Goal: Task Accomplishment & Management: Use online tool/utility

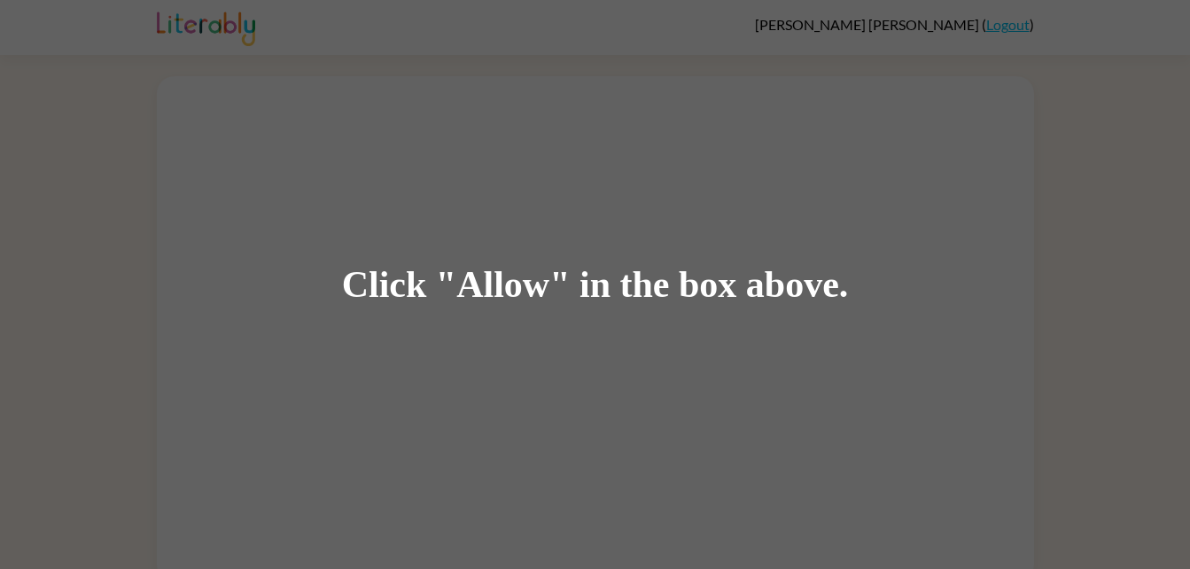
click at [667, 322] on div "Click "Allow" in the box above." at bounding box center [595, 284] width 1190 height 569
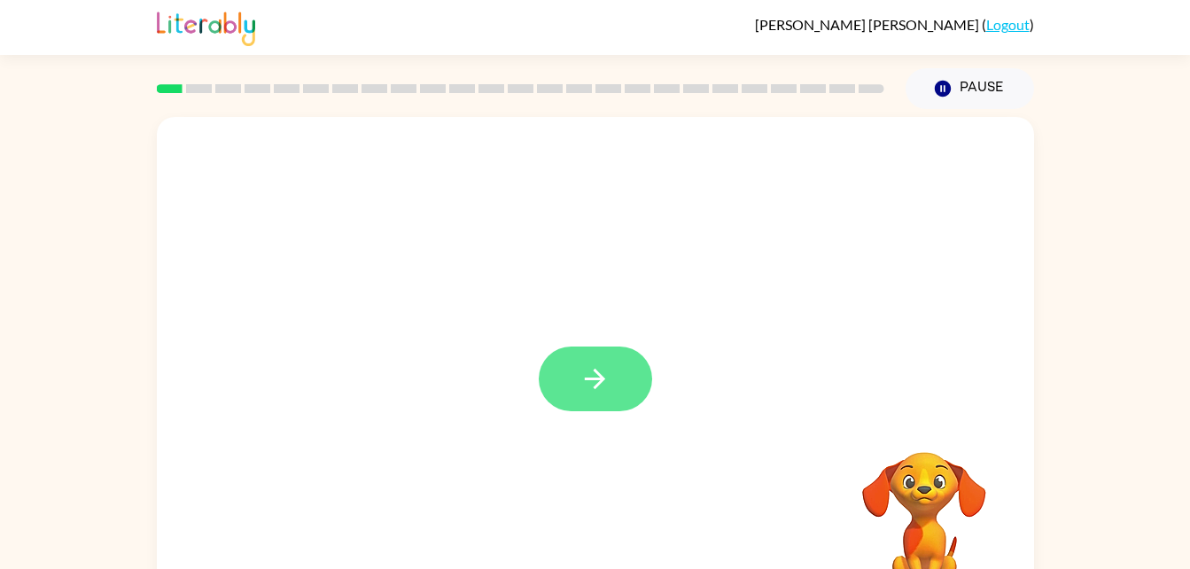
click at [625, 372] on button "button" at bounding box center [595, 378] width 113 height 65
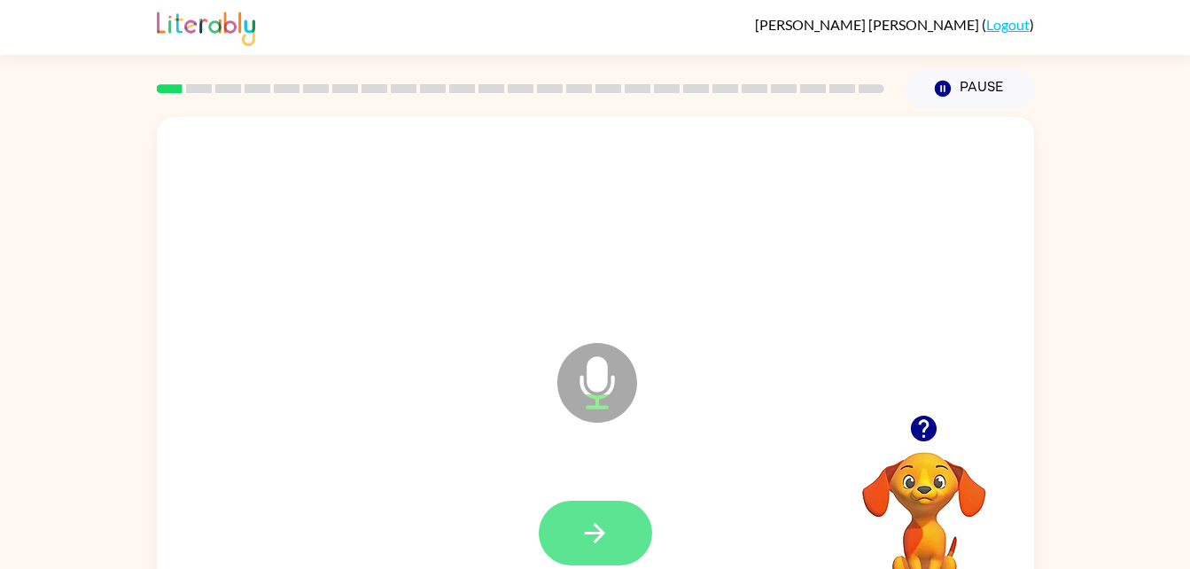
click at [596, 527] on icon "button" at bounding box center [595, 533] width 31 height 31
click at [608, 538] on icon "button" at bounding box center [595, 533] width 31 height 31
click at [604, 521] on icon "button" at bounding box center [595, 533] width 31 height 31
click at [601, 539] on icon "button" at bounding box center [595, 533] width 31 height 31
click at [603, 522] on icon "button" at bounding box center [595, 533] width 31 height 31
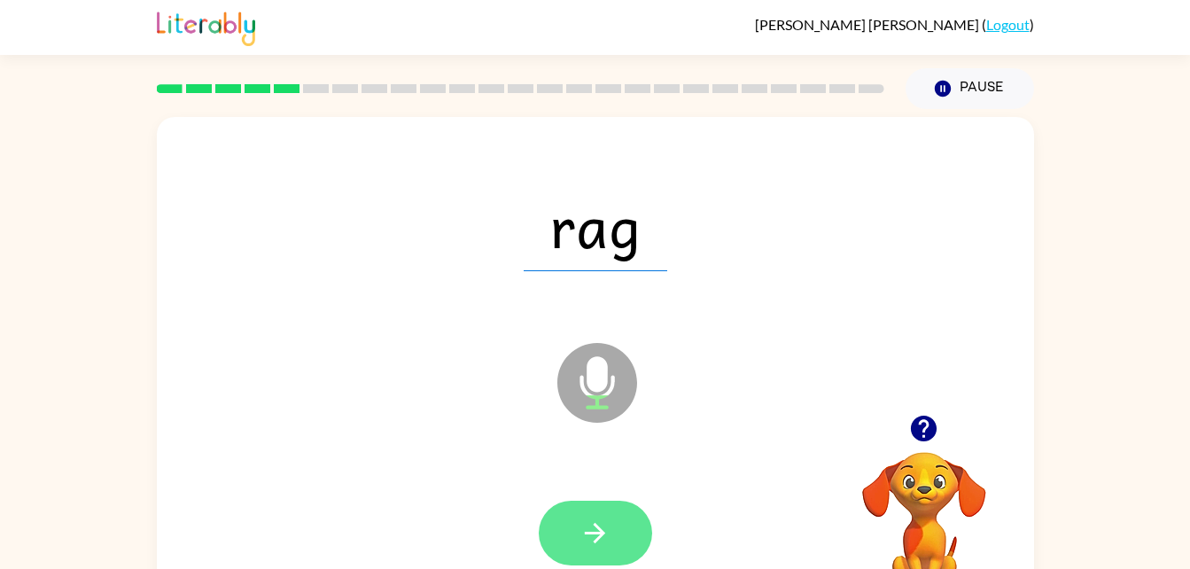
click at [606, 531] on icon "button" at bounding box center [595, 533] width 31 height 31
click at [606, 533] on icon "button" at bounding box center [595, 533] width 31 height 31
click at [597, 530] on icon "button" at bounding box center [595, 533] width 31 height 31
click at [603, 538] on icon "button" at bounding box center [595, 533] width 31 height 31
click at [613, 523] on button "button" at bounding box center [595, 533] width 113 height 65
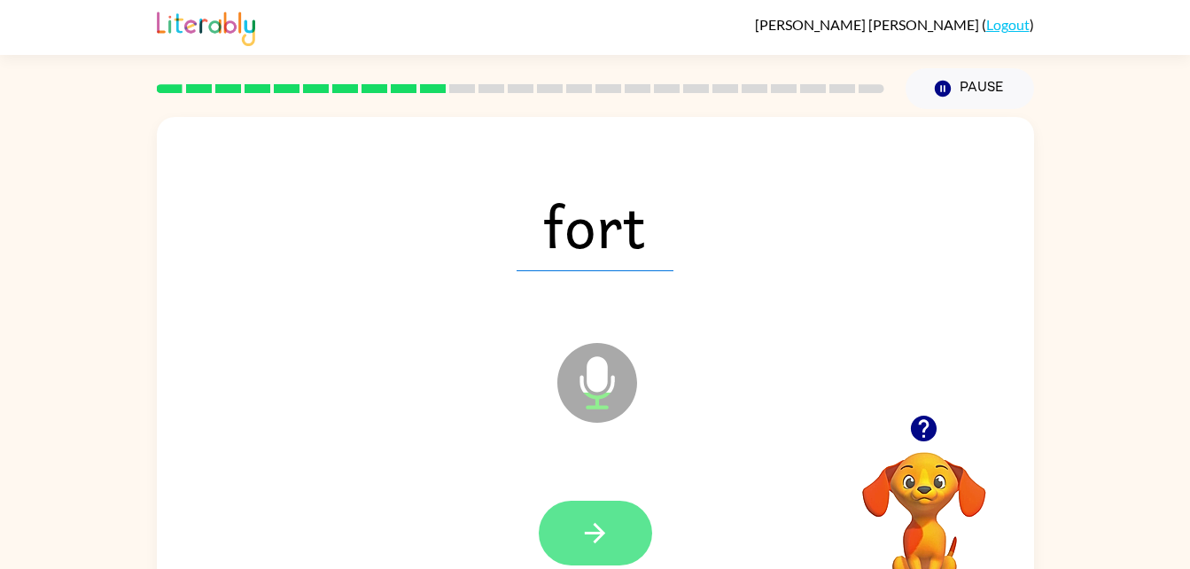
click at [611, 524] on button "button" at bounding box center [595, 533] width 113 height 65
click at [602, 543] on icon "button" at bounding box center [595, 533] width 31 height 31
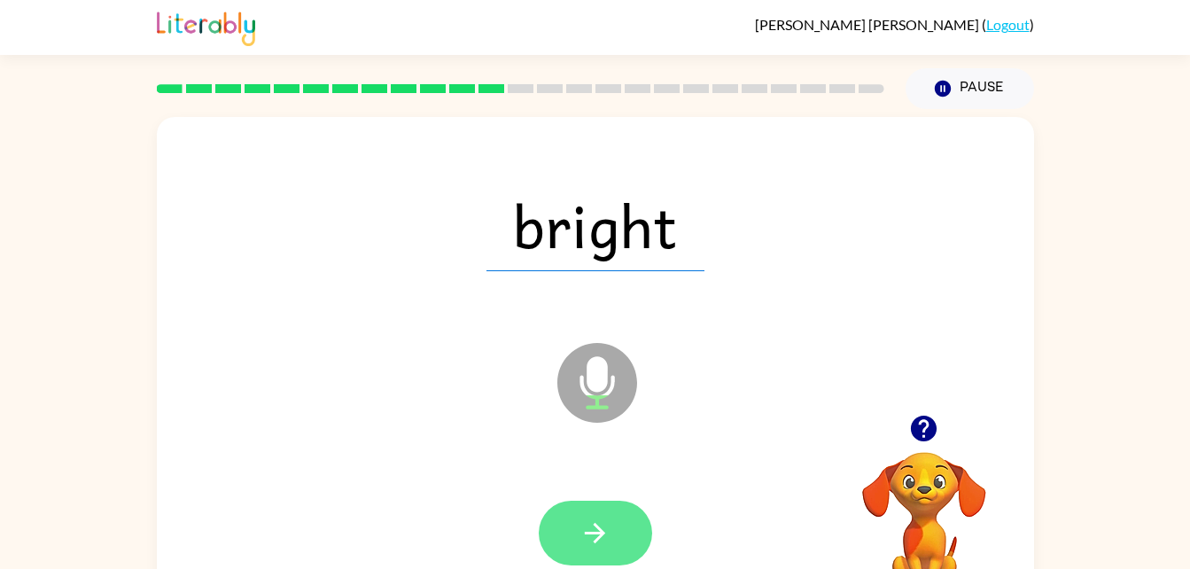
click at [607, 533] on icon "button" at bounding box center [595, 533] width 31 height 31
click at [600, 545] on icon "button" at bounding box center [595, 533] width 31 height 31
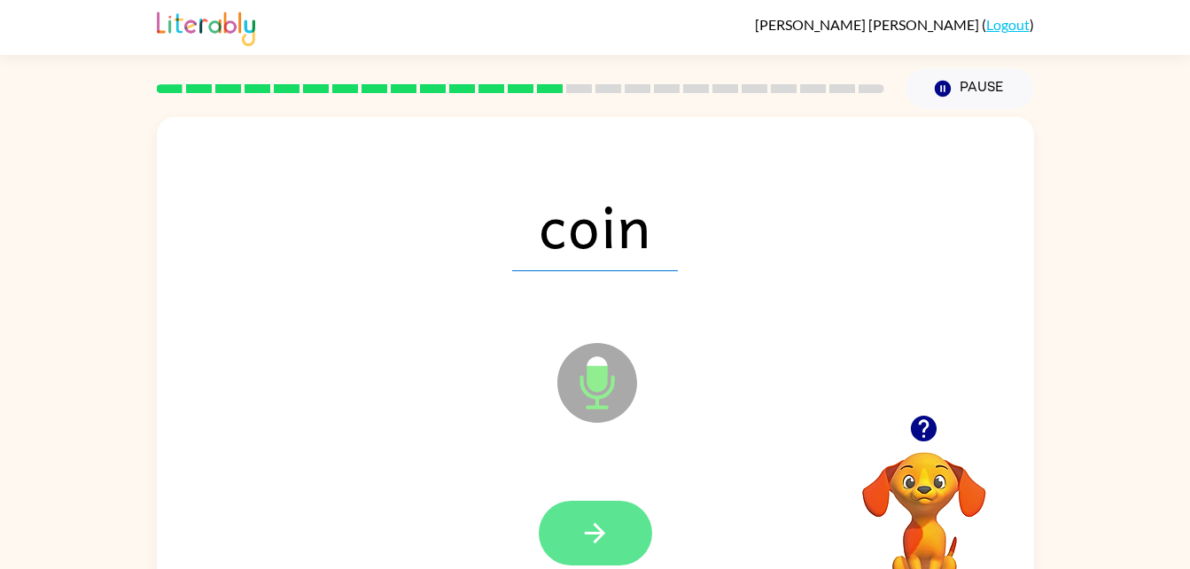
click at [606, 526] on icon "button" at bounding box center [595, 533] width 31 height 31
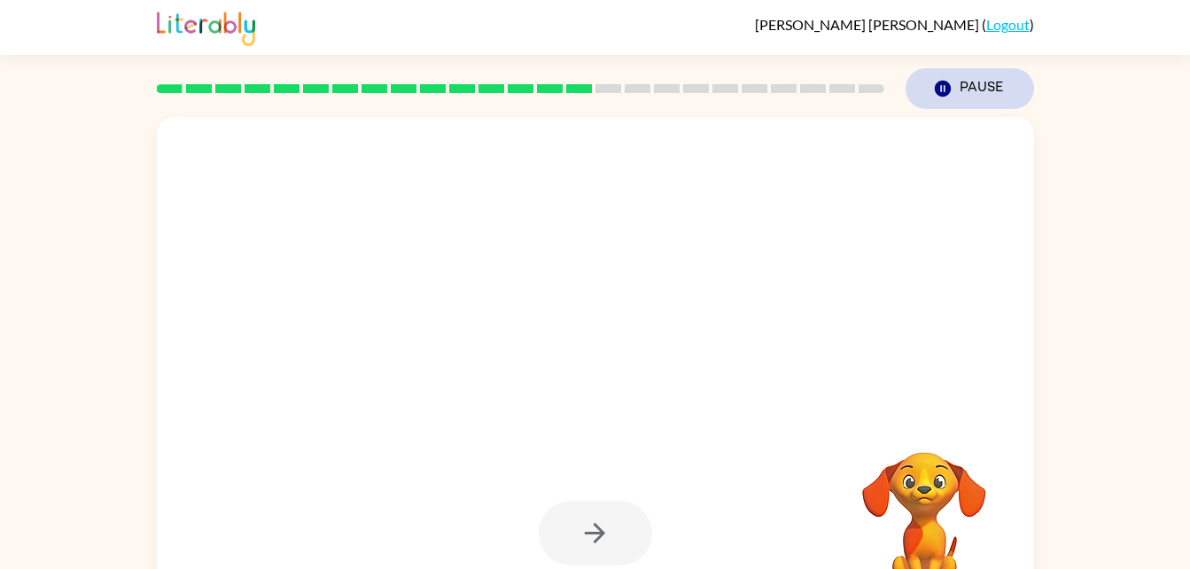
click at [943, 82] on icon "button" at bounding box center [942, 89] width 16 height 16
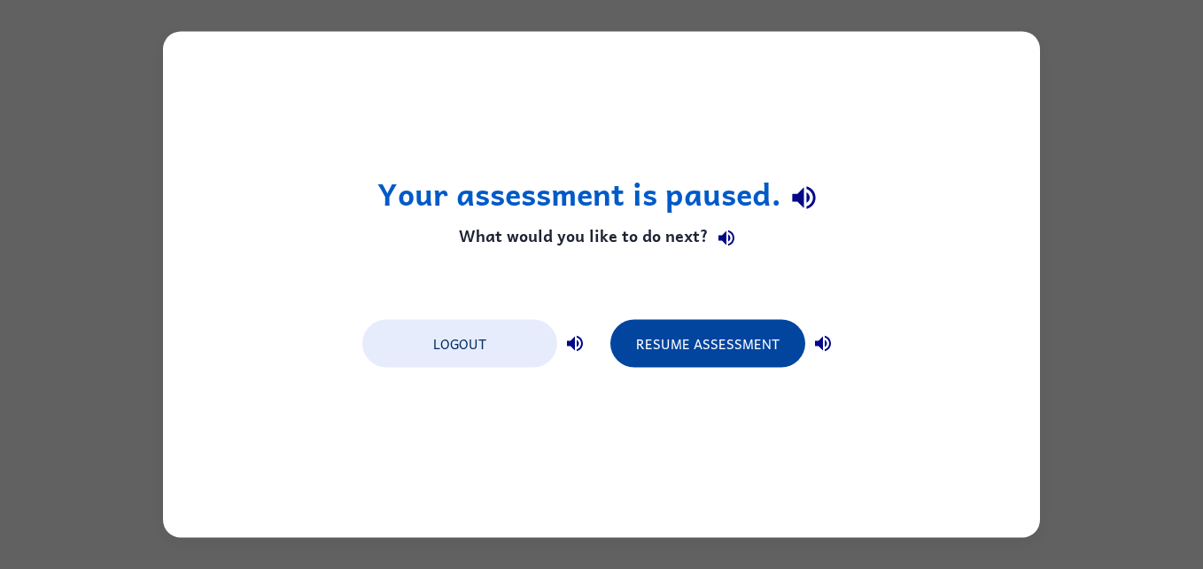
click at [731, 342] on button "Resume Assessment" at bounding box center [708, 344] width 195 height 48
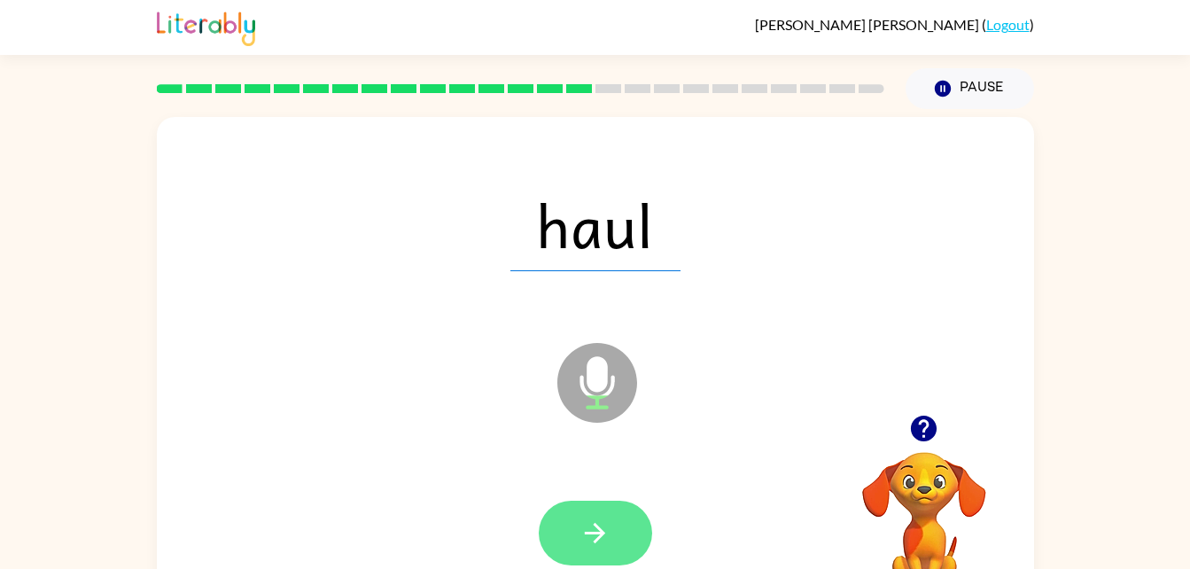
click at [600, 532] on icon "button" at bounding box center [595, 533] width 20 height 20
click at [564, 537] on button "button" at bounding box center [595, 533] width 113 height 65
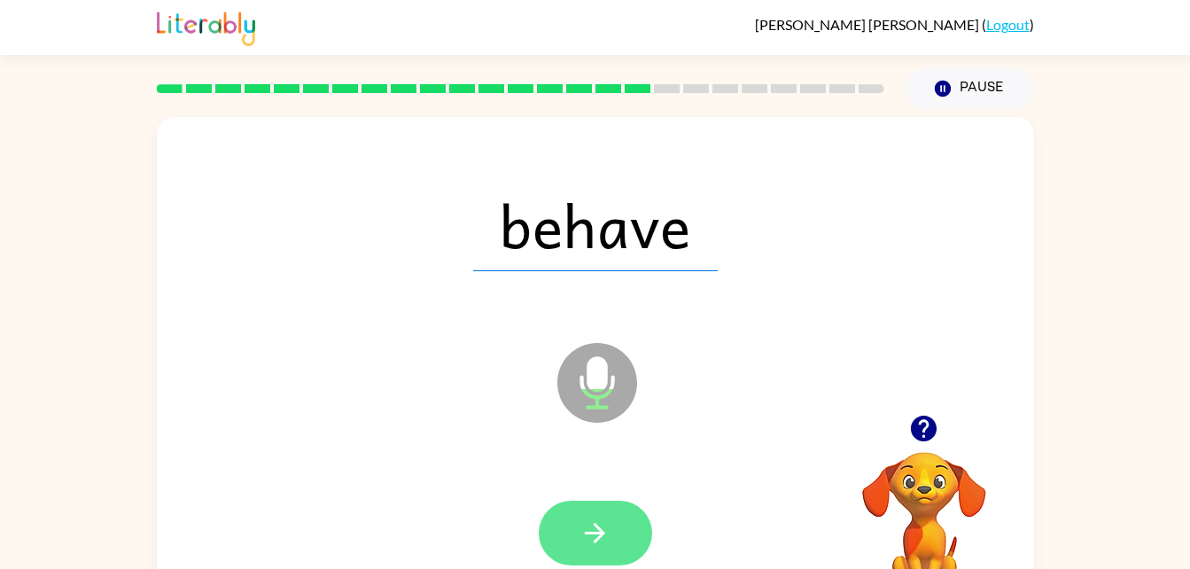
click at [609, 531] on icon "button" at bounding box center [595, 533] width 31 height 31
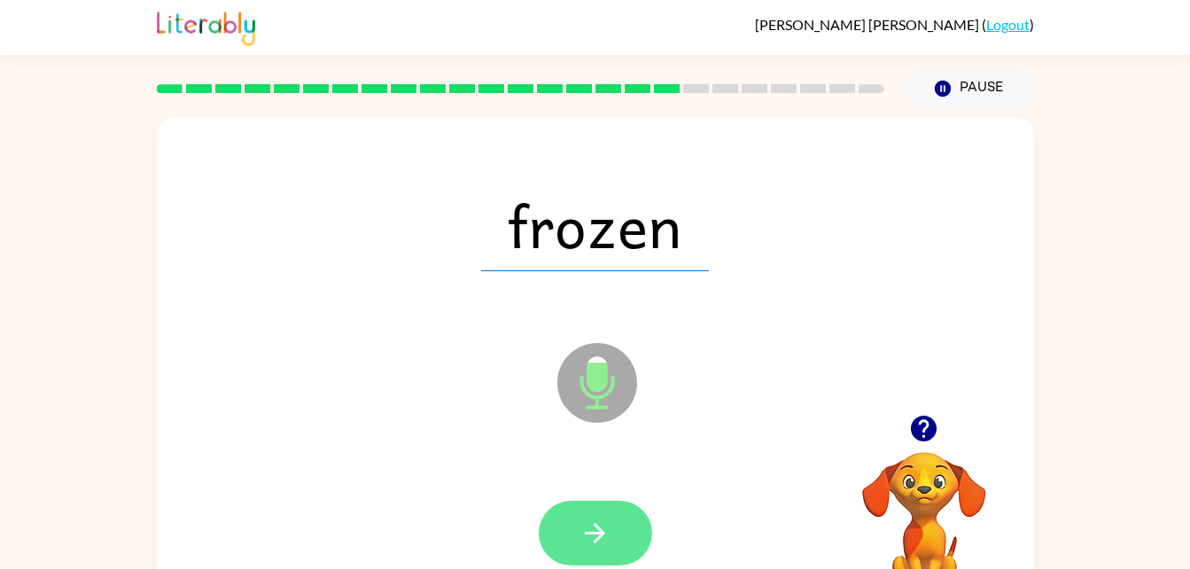
click at [608, 518] on icon "button" at bounding box center [595, 533] width 31 height 31
click at [603, 526] on icon "button" at bounding box center [595, 533] width 31 height 31
click at [608, 530] on icon "button" at bounding box center [595, 533] width 31 height 31
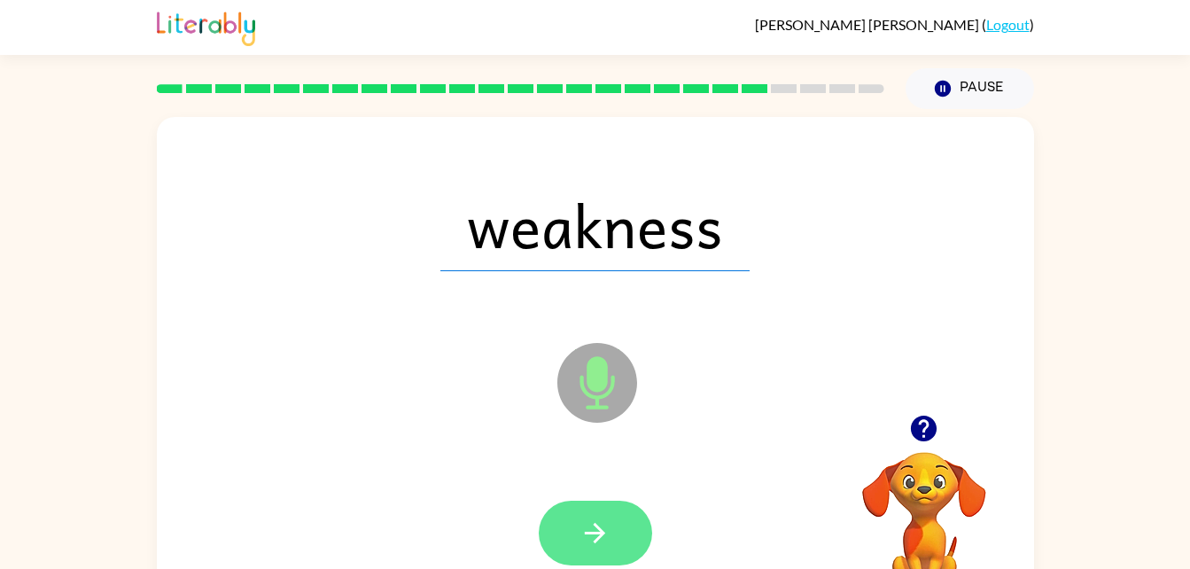
click at [604, 549] on button "button" at bounding box center [595, 533] width 113 height 65
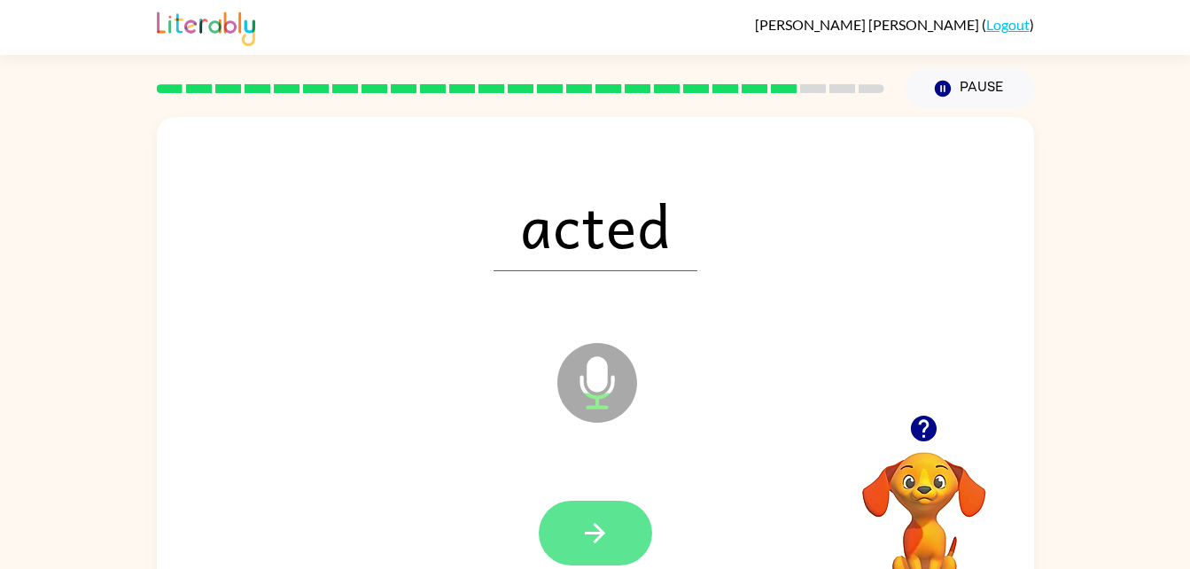
click at [603, 542] on icon "button" at bounding box center [595, 533] width 31 height 31
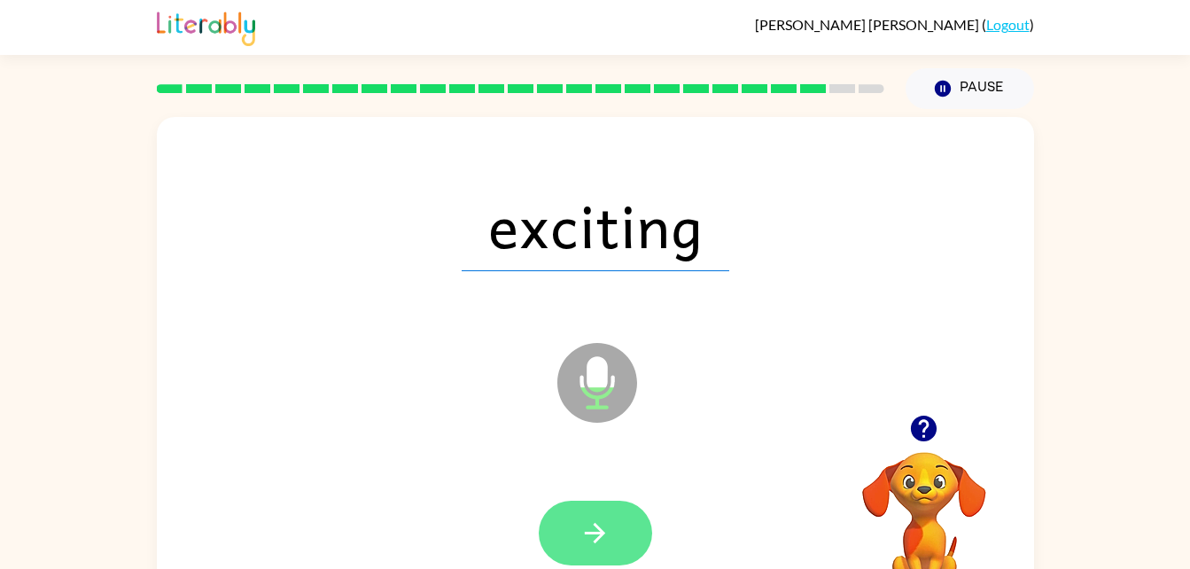
click at [597, 514] on button "button" at bounding box center [595, 533] width 113 height 65
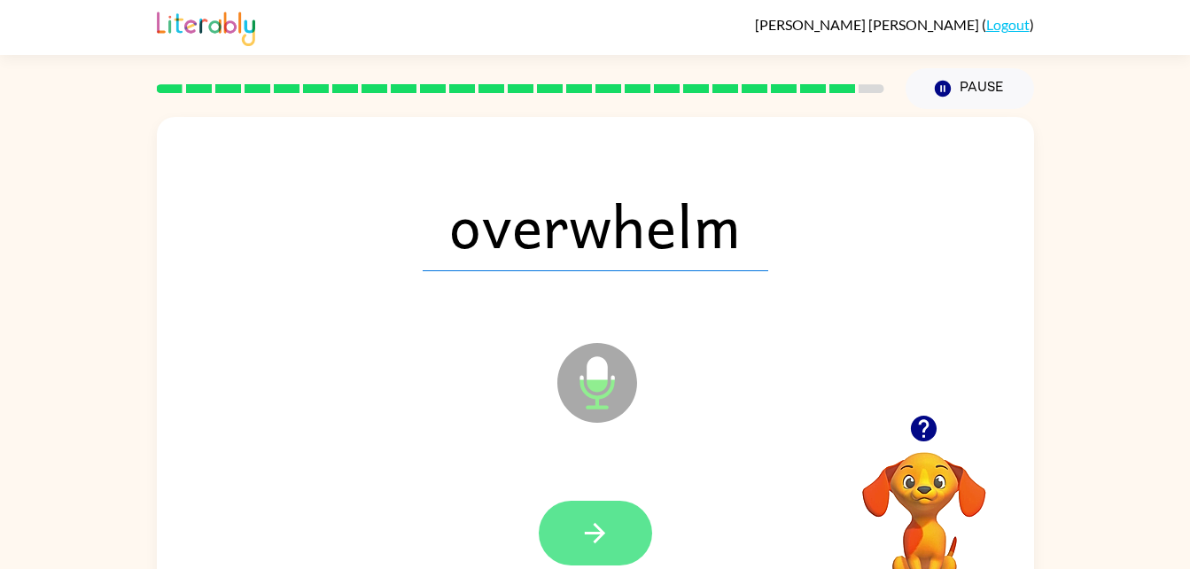
click at [606, 513] on button "button" at bounding box center [595, 533] width 113 height 65
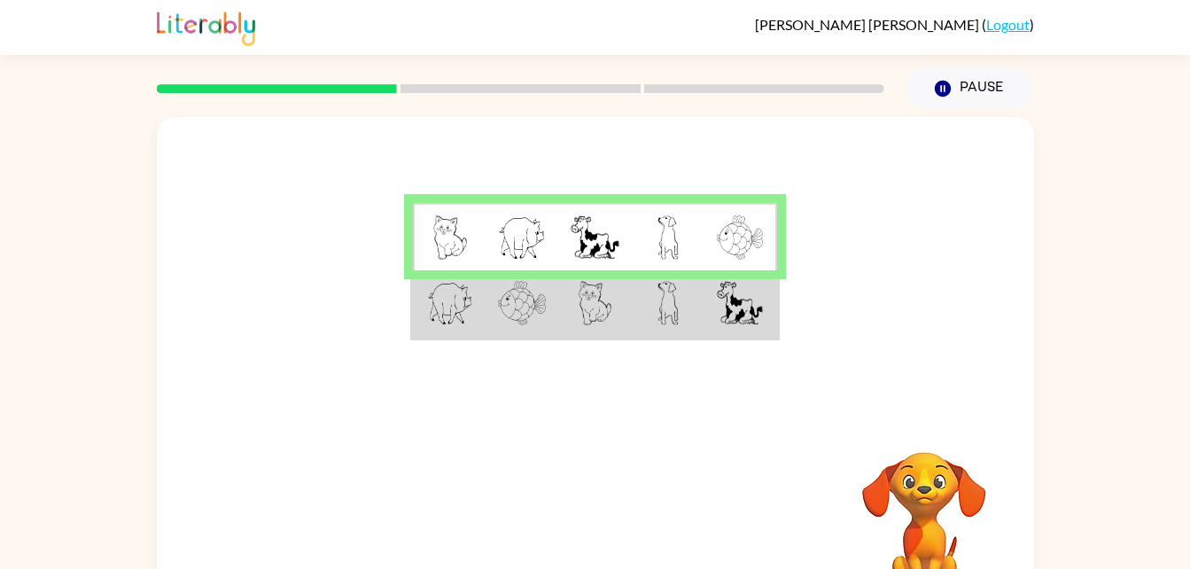
click at [741, 230] on img at bounding box center [740, 237] width 46 height 44
click at [505, 322] on img at bounding box center [522, 303] width 48 height 44
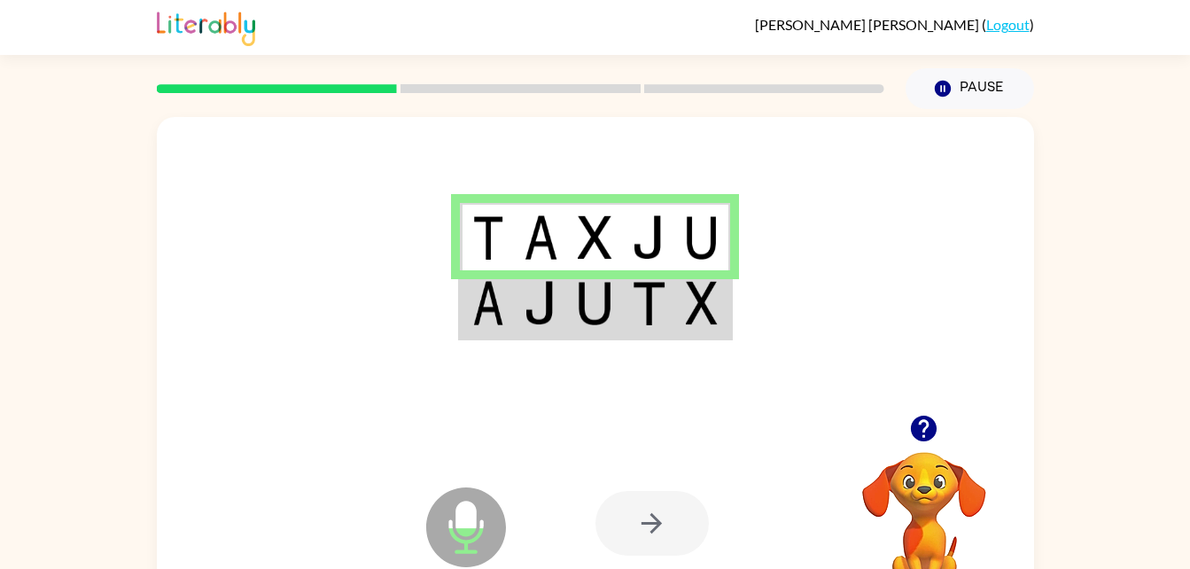
click at [513, 317] on td at bounding box center [487, 304] width 54 height 68
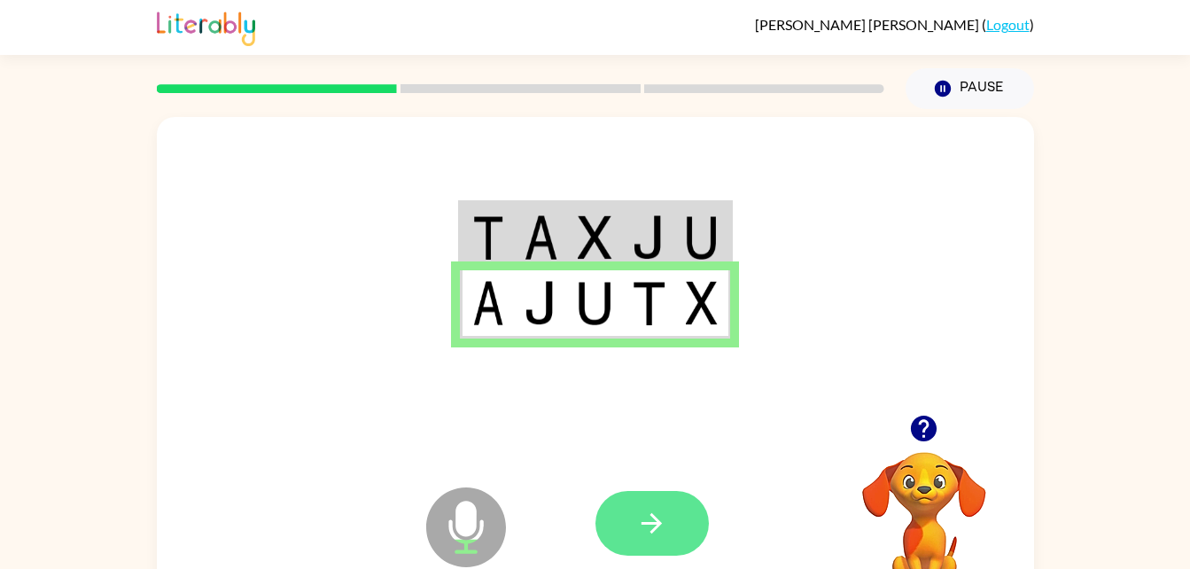
click at [676, 539] on button "button" at bounding box center [652, 523] width 113 height 65
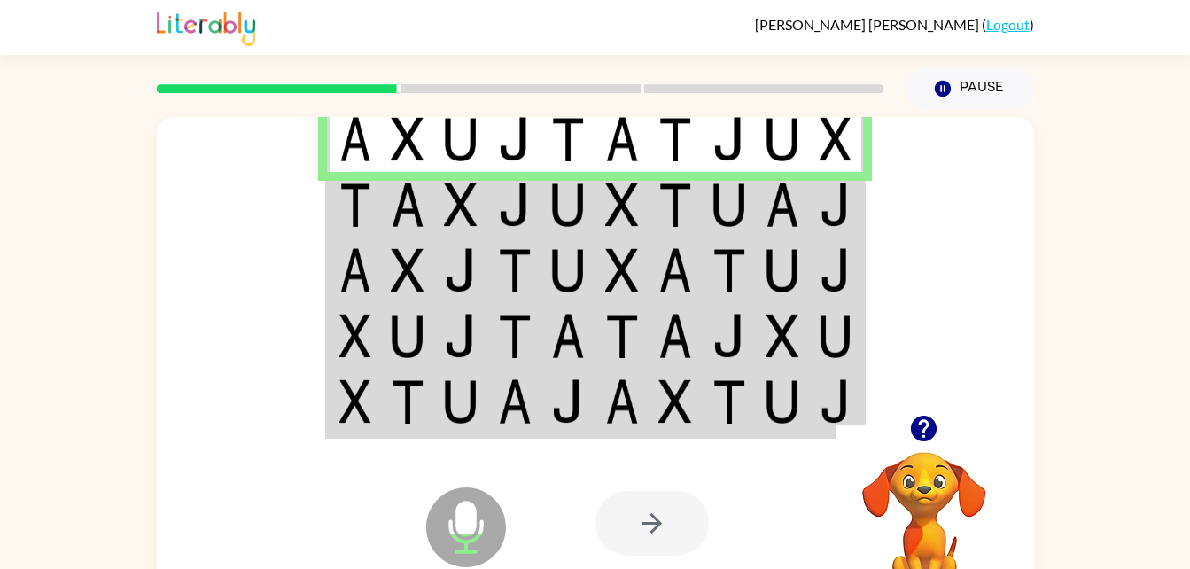
click at [383, 220] on td at bounding box center [408, 205] width 54 height 66
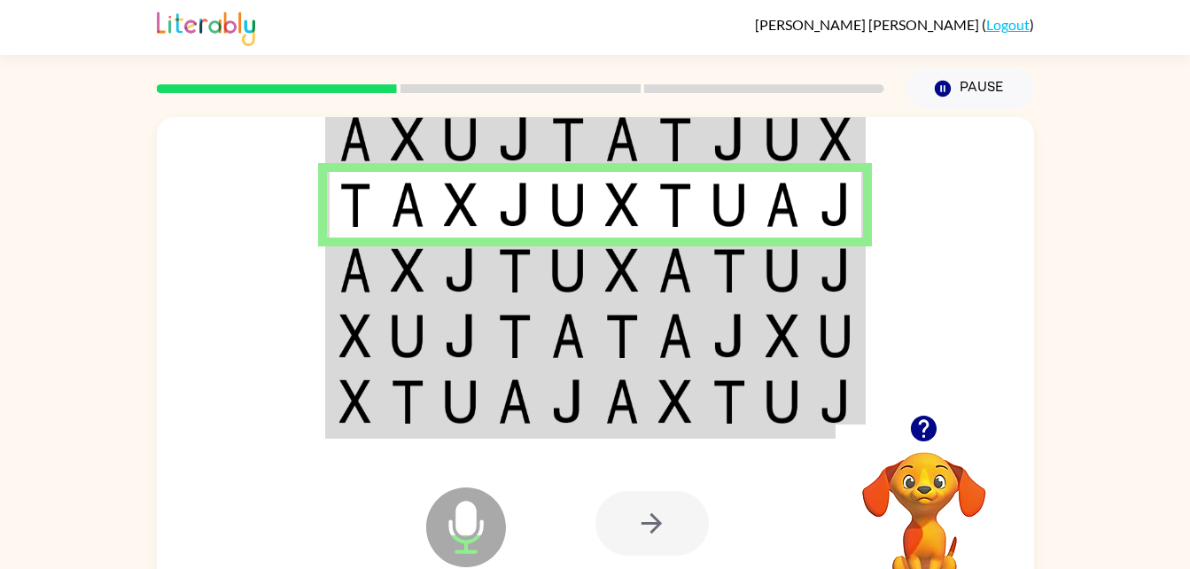
click at [448, 291] on img at bounding box center [461, 270] width 34 height 44
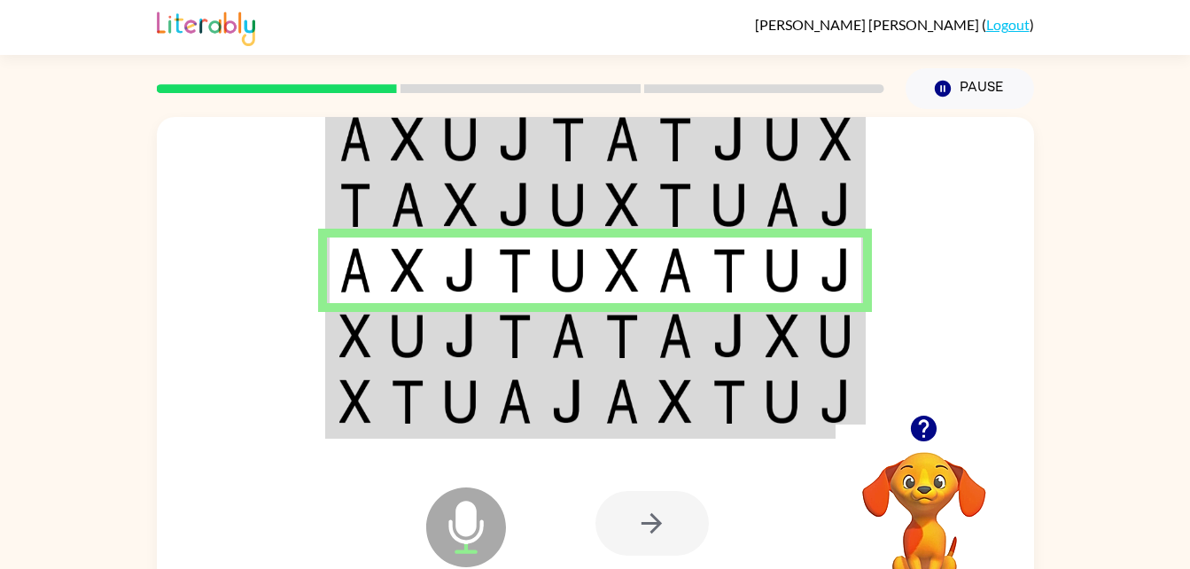
click at [746, 354] on td at bounding box center [730, 336] width 54 height 66
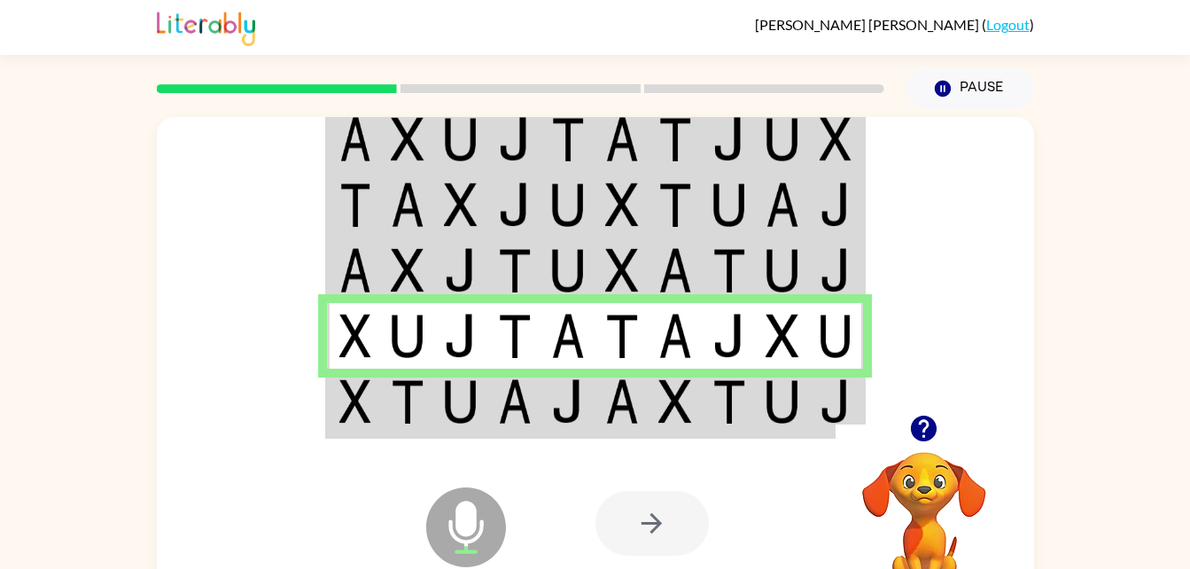
click at [463, 378] on td at bounding box center [461, 403] width 54 height 68
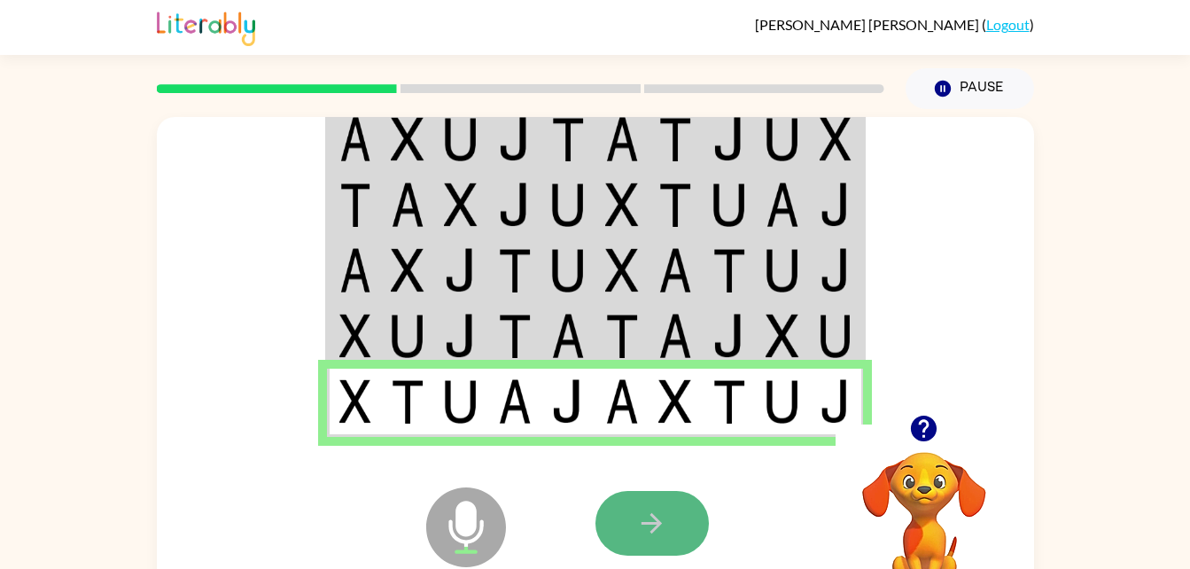
click at [677, 515] on button "button" at bounding box center [652, 523] width 113 height 65
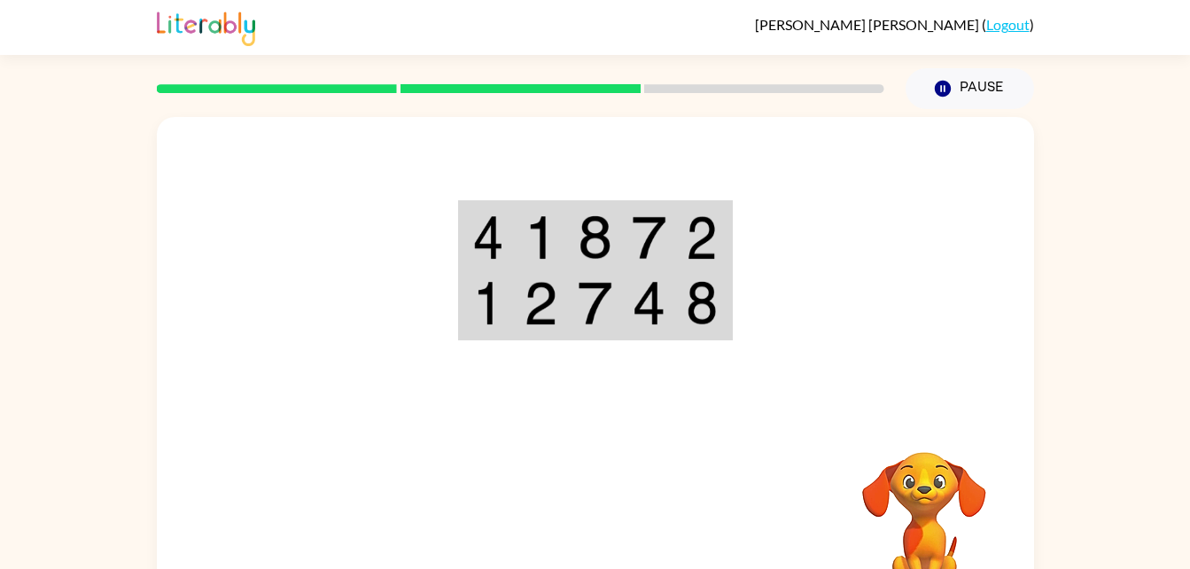
drag, startPoint x: 644, startPoint y: 223, endPoint x: 550, endPoint y: 409, distance: 207.7
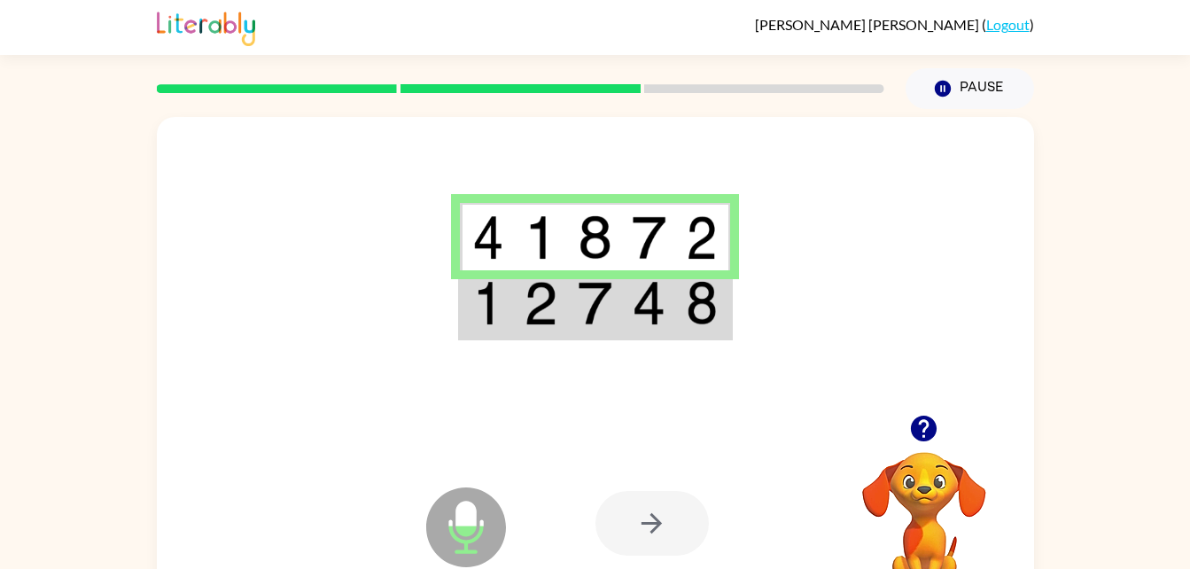
click at [520, 306] on td at bounding box center [541, 304] width 54 height 68
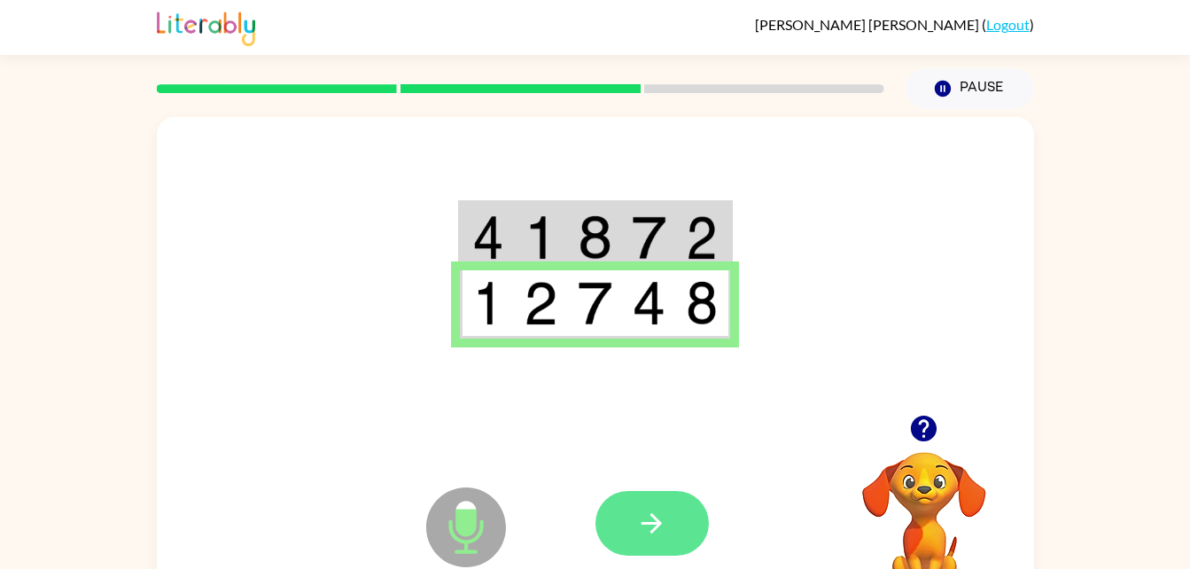
click at [660, 540] on button "button" at bounding box center [652, 523] width 113 height 65
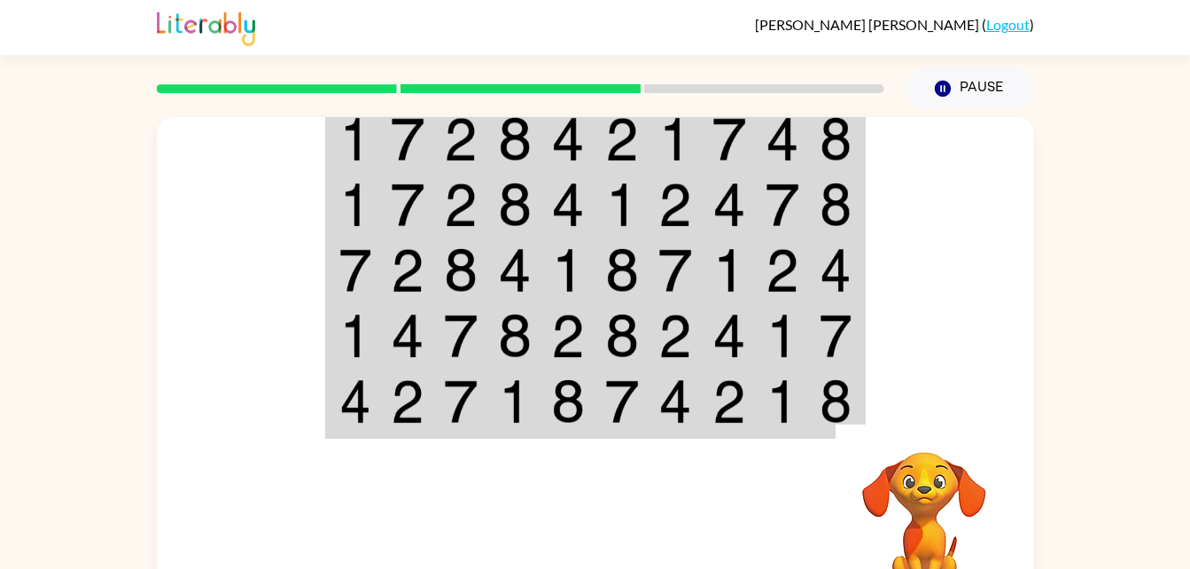
click at [963, 302] on div at bounding box center [595, 266] width 877 height 298
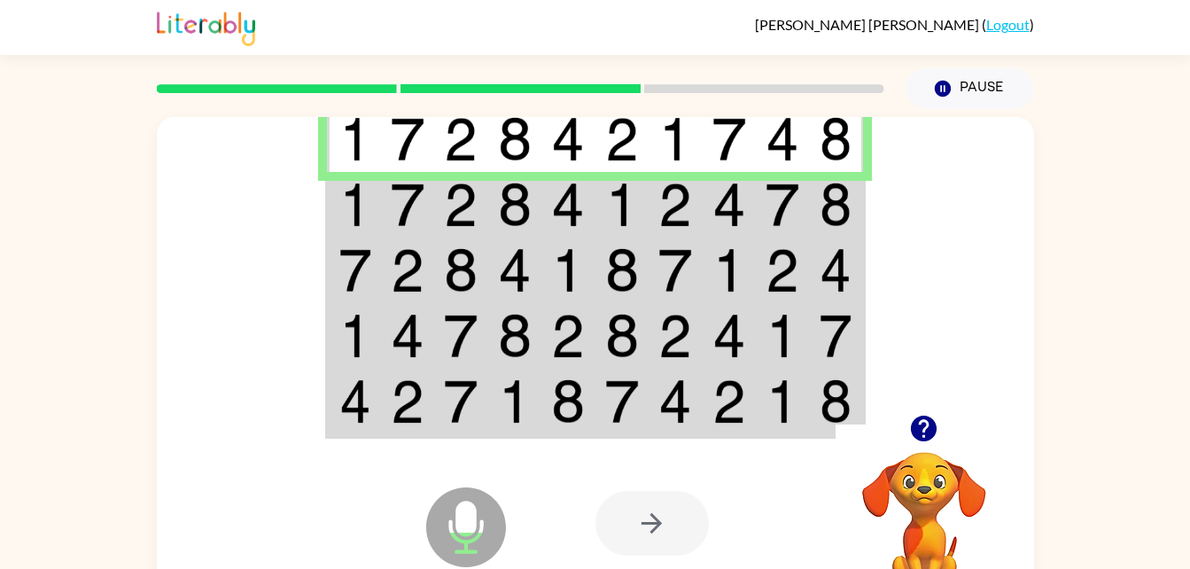
click at [421, 221] on img at bounding box center [408, 205] width 34 height 44
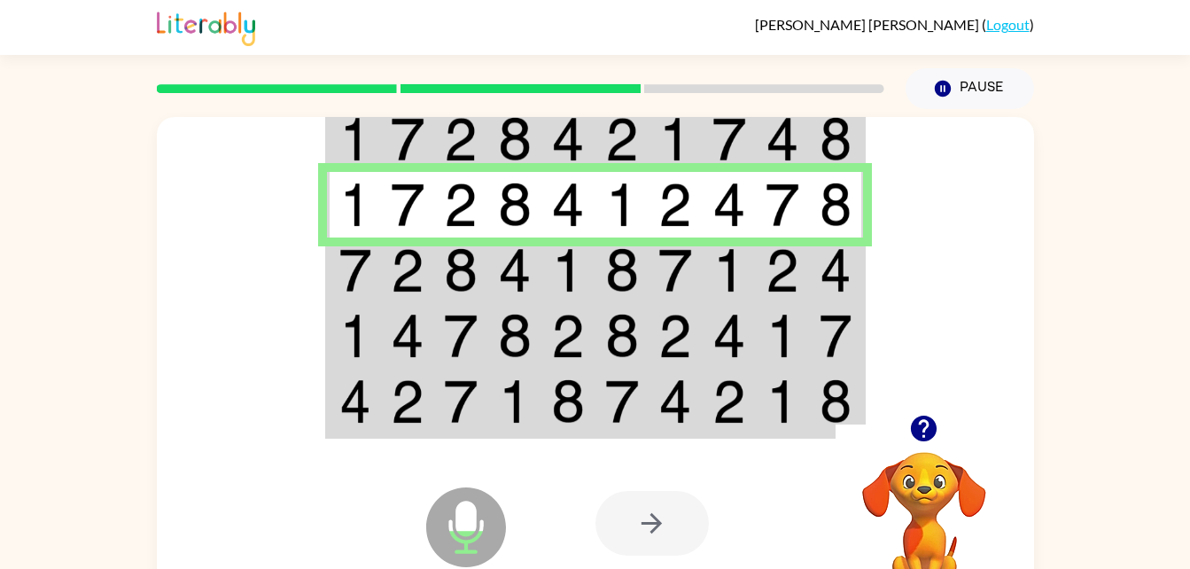
click at [520, 264] on img at bounding box center [515, 270] width 34 height 44
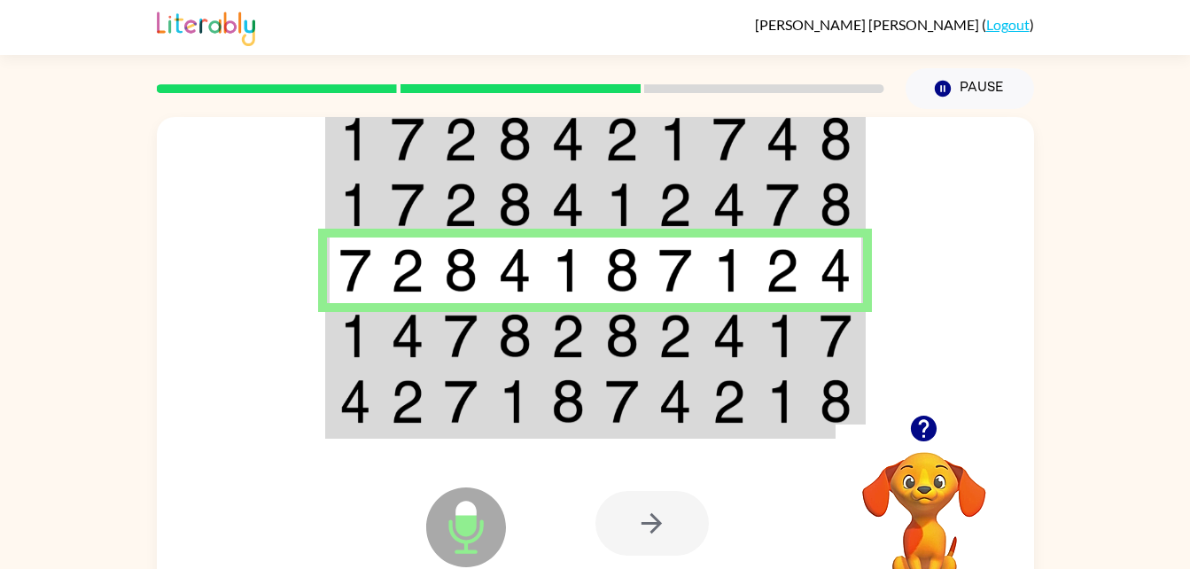
click at [471, 365] on td at bounding box center [461, 336] width 54 height 66
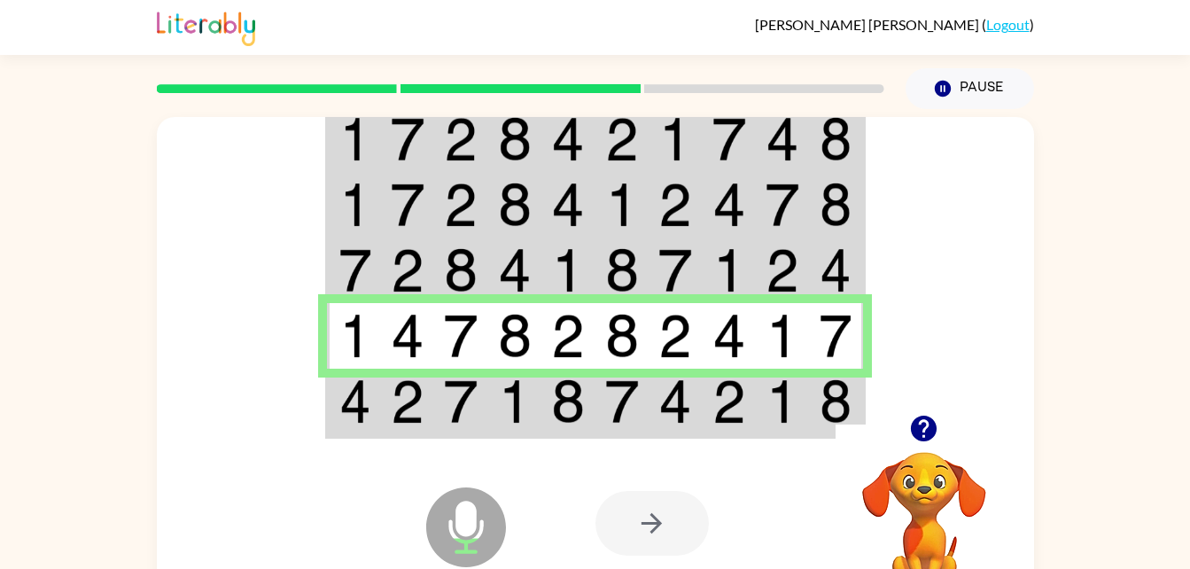
click at [672, 432] on div at bounding box center [726, 523] width 261 height 199
drag, startPoint x: 381, startPoint y: 421, endPoint x: 334, endPoint y: 406, distance: 49.3
click at [334, 406] on td at bounding box center [354, 403] width 54 height 68
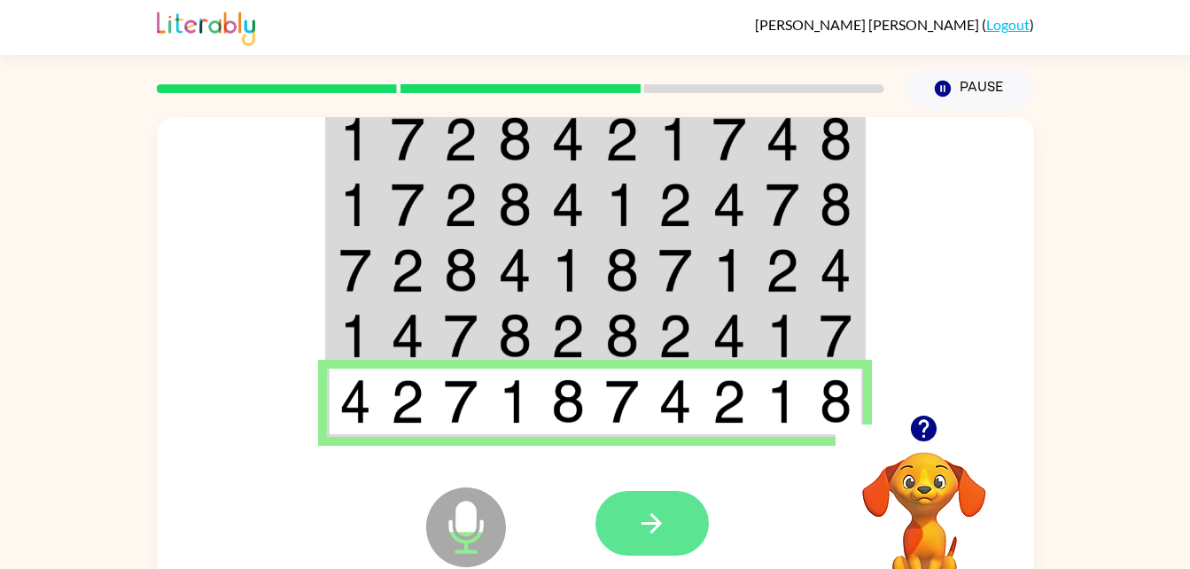
drag, startPoint x: 676, startPoint y: 535, endPoint x: 643, endPoint y: 517, distance: 37.7
click at [643, 517] on icon "button" at bounding box center [651, 523] width 31 height 31
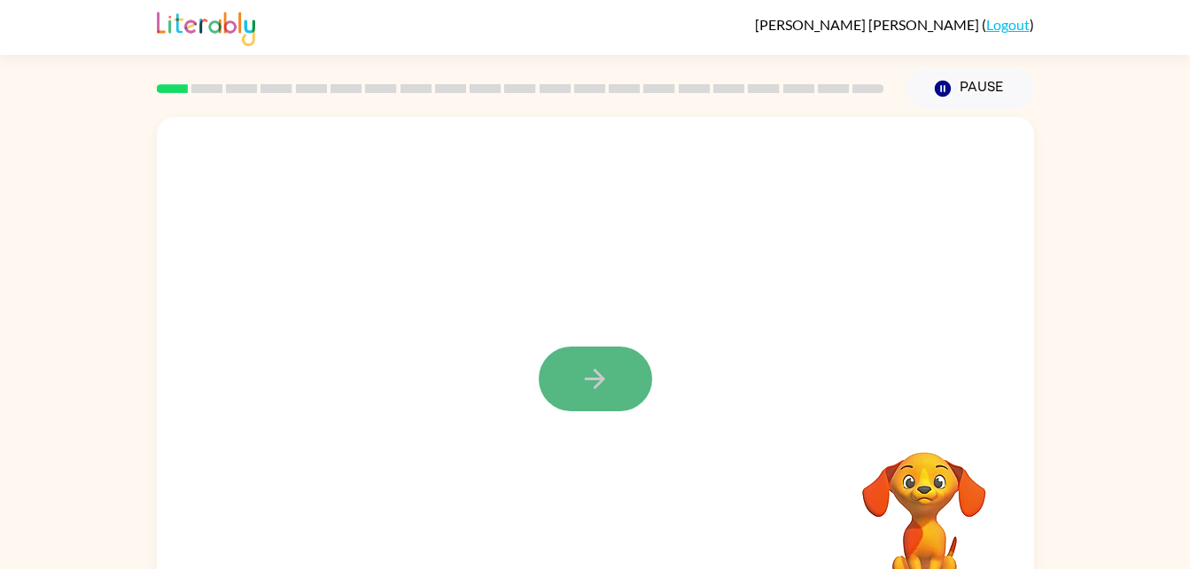
click at [581, 353] on button "button" at bounding box center [595, 378] width 113 height 65
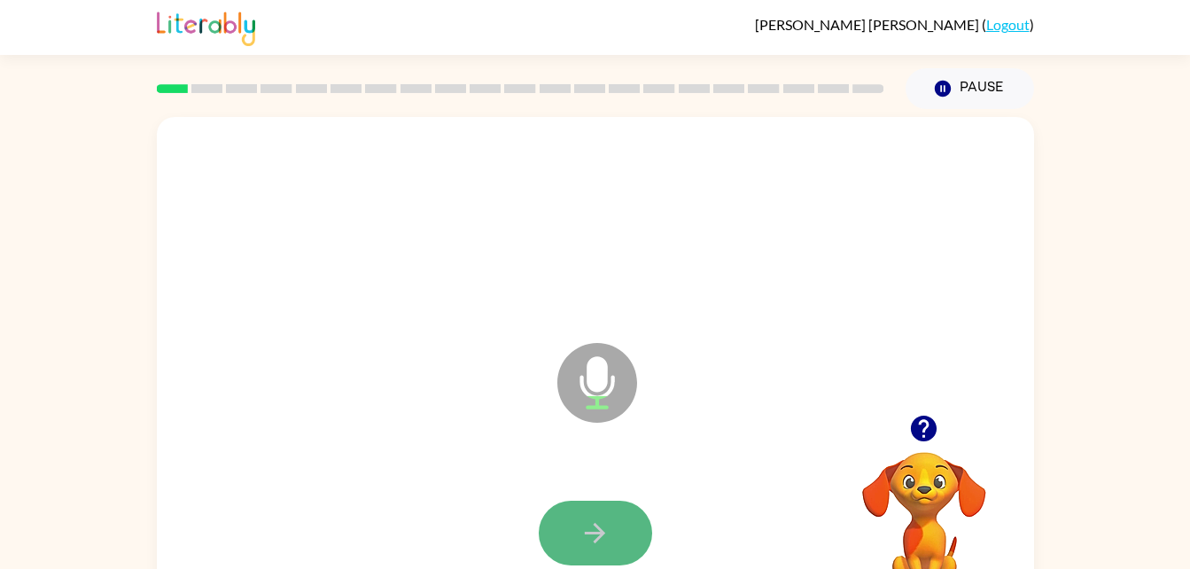
click at [602, 520] on icon "button" at bounding box center [595, 533] width 31 height 31
click at [631, 514] on button "button" at bounding box center [595, 533] width 113 height 65
click at [627, 512] on button "button" at bounding box center [595, 533] width 113 height 65
click at [569, 510] on button "button" at bounding box center [595, 533] width 113 height 65
drag, startPoint x: 542, startPoint y: 440, endPoint x: 617, endPoint y: 414, distance: 78.8
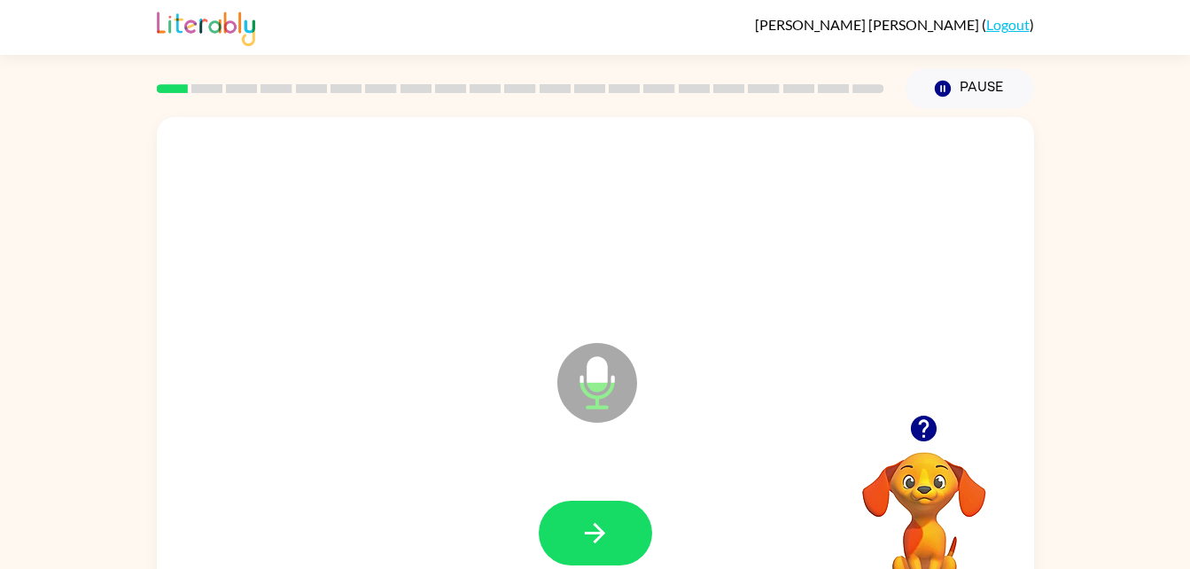
click at [617, 414] on div "Microphone The Microphone is here when it is your turn to talk" at bounding box center [595, 370] width 877 height 506
click at [614, 520] on button "button" at bounding box center [595, 533] width 113 height 65
click at [611, 517] on button "button" at bounding box center [595, 533] width 113 height 65
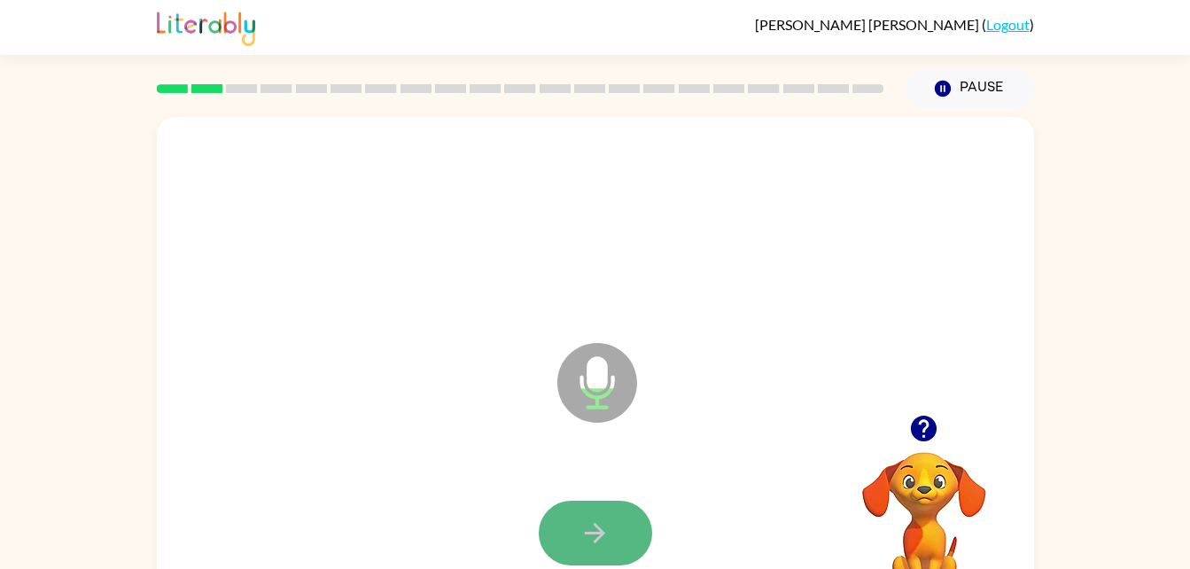
click at [608, 525] on icon "button" at bounding box center [595, 533] width 31 height 31
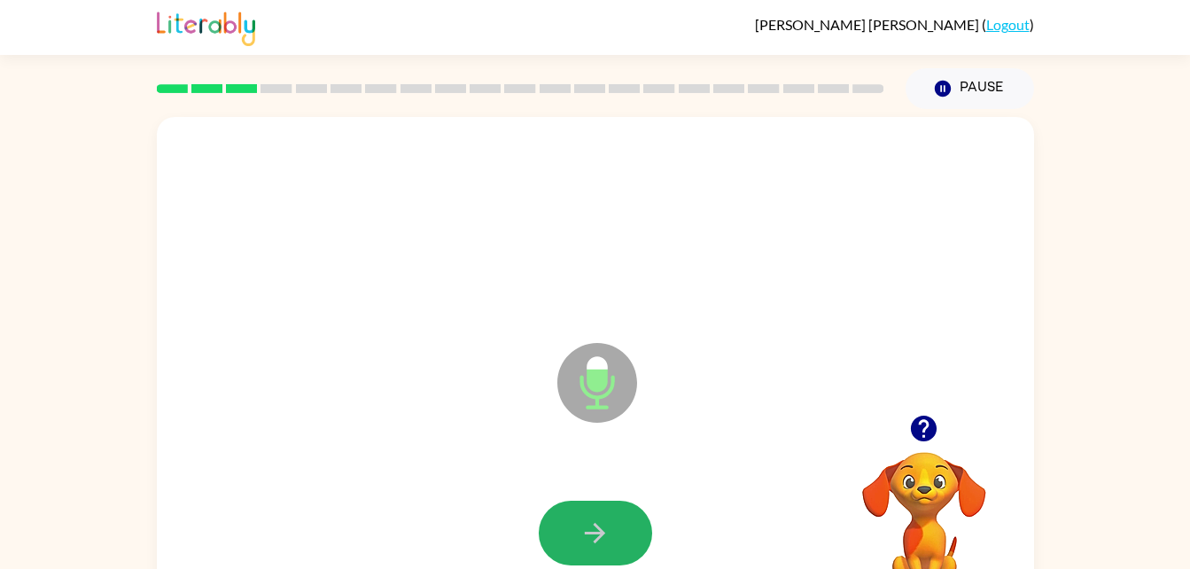
click at [609, 525] on icon "button" at bounding box center [595, 533] width 31 height 31
click at [598, 521] on icon "button" at bounding box center [595, 533] width 31 height 31
click at [603, 510] on button "button" at bounding box center [595, 533] width 113 height 65
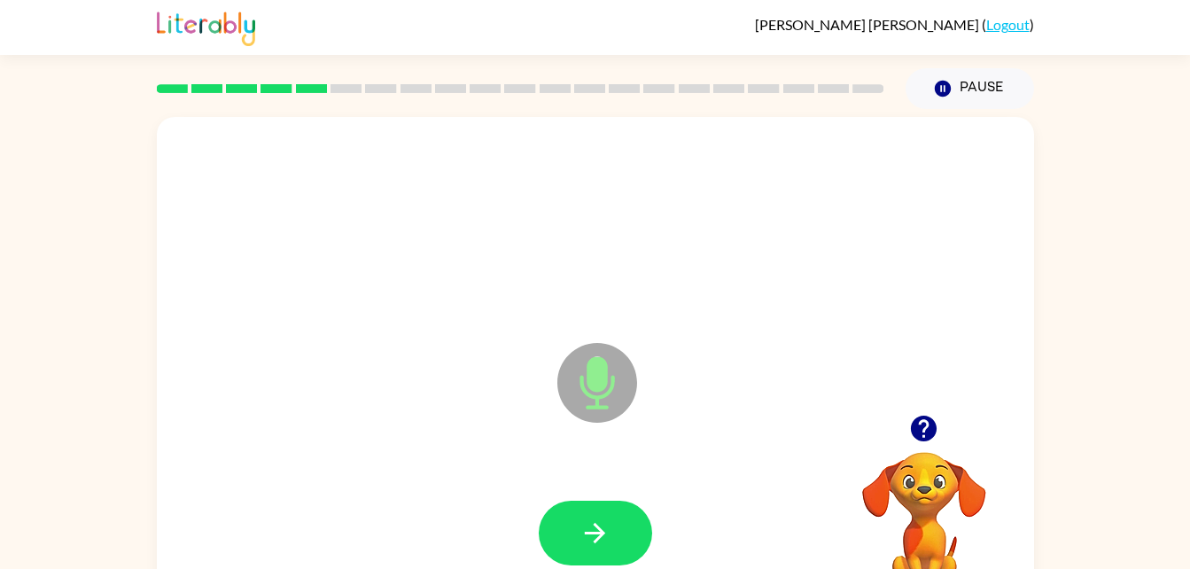
click at [603, 510] on button "button" at bounding box center [595, 533] width 113 height 65
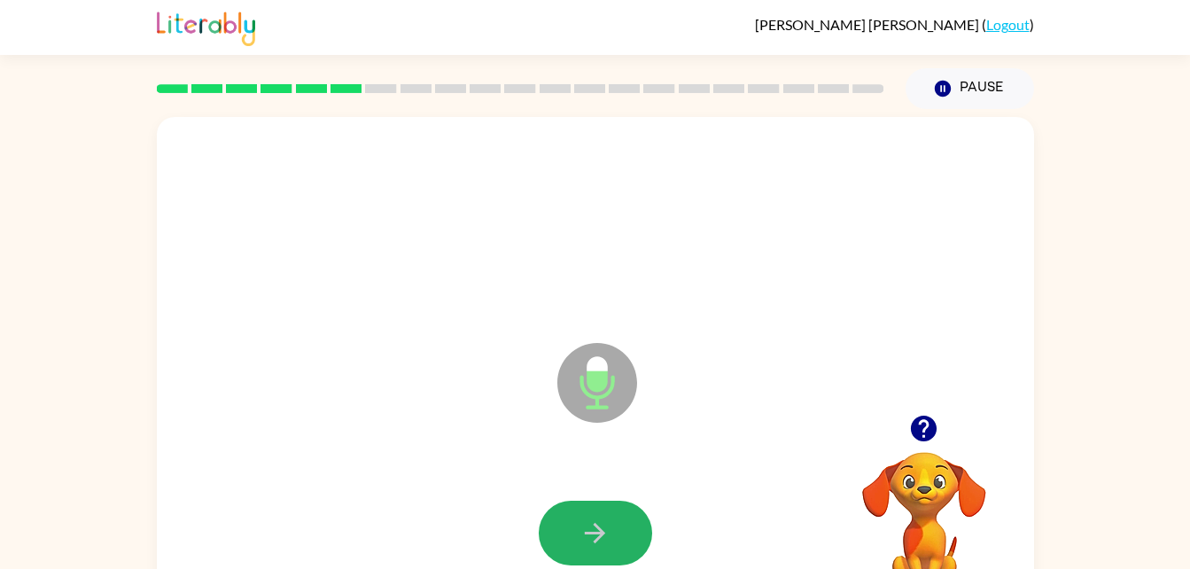
click at [603, 510] on button "button" at bounding box center [595, 533] width 113 height 65
click at [600, 540] on icon "button" at bounding box center [595, 533] width 31 height 31
click at [613, 524] on button "button" at bounding box center [595, 533] width 113 height 65
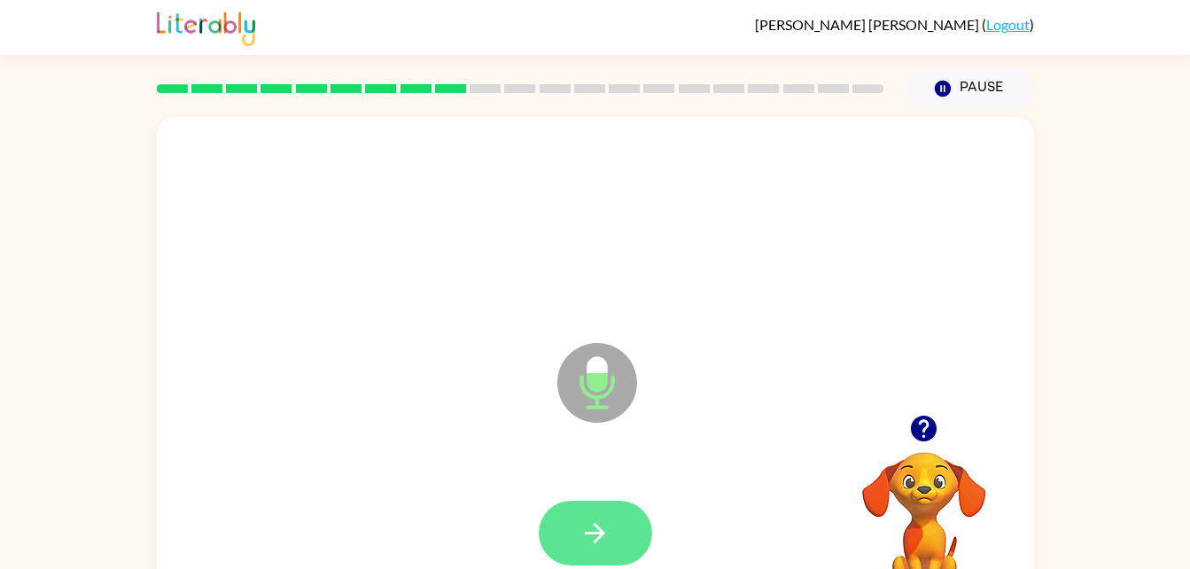
click at [614, 533] on button "button" at bounding box center [595, 533] width 113 height 65
drag, startPoint x: 614, startPoint y: 533, endPoint x: 561, endPoint y: 538, distance: 53.4
click at [561, 538] on button "button" at bounding box center [595, 533] width 113 height 65
click at [570, 545] on button "button" at bounding box center [595, 533] width 113 height 65
drag, startPoint x: 567, startPoint y: 544, endPoint x: 557, endPoint y: 538, distance: 12.3
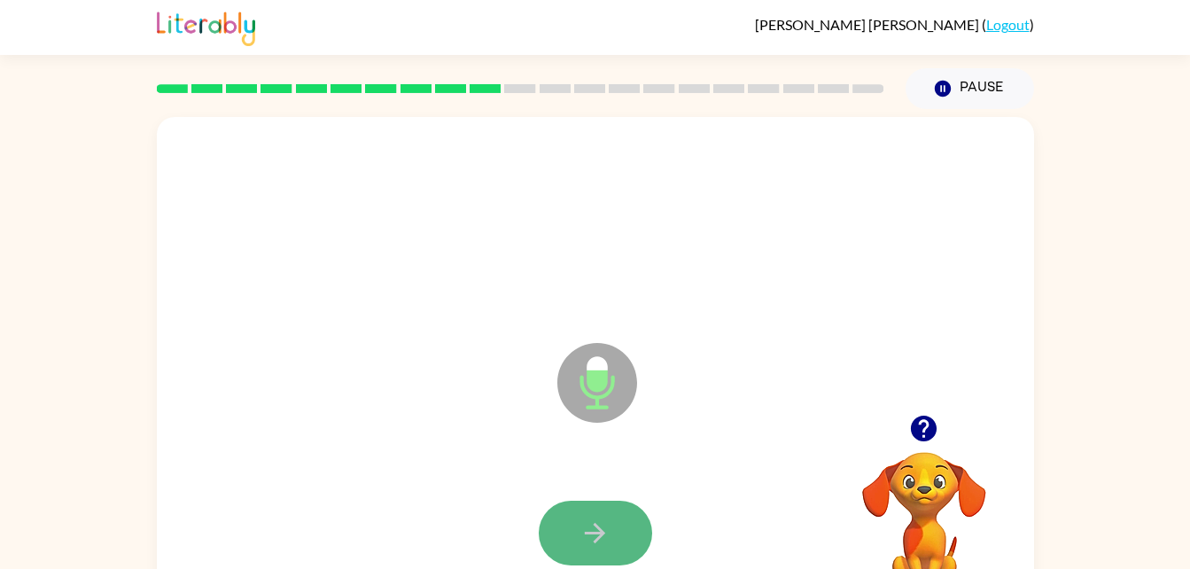
click at [557, 538] on button "button" at bounding box center [595, 533] width 113 height 65
click at [594, 536] on icon "button" at bounding box center [595, 533] width 31 height 31
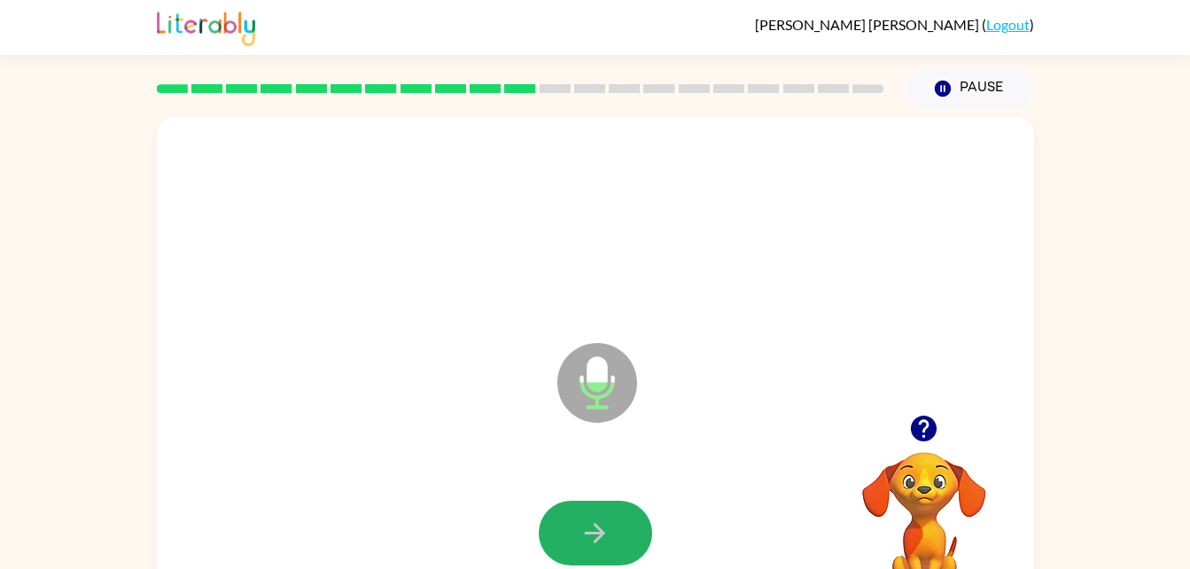
click at [594, 536] on icon "button" at bounding box center [595, 533] width 31 height 31
click at [596, 536] on icon "button" at bounding box center [595, 533] width 31 height 31
click at [595, 536] on icon "button" at bounding box center [595, 533] width 31 height 31
click at [621, 541] on button "button" at bounding box center [595, 533] width 113 height 65
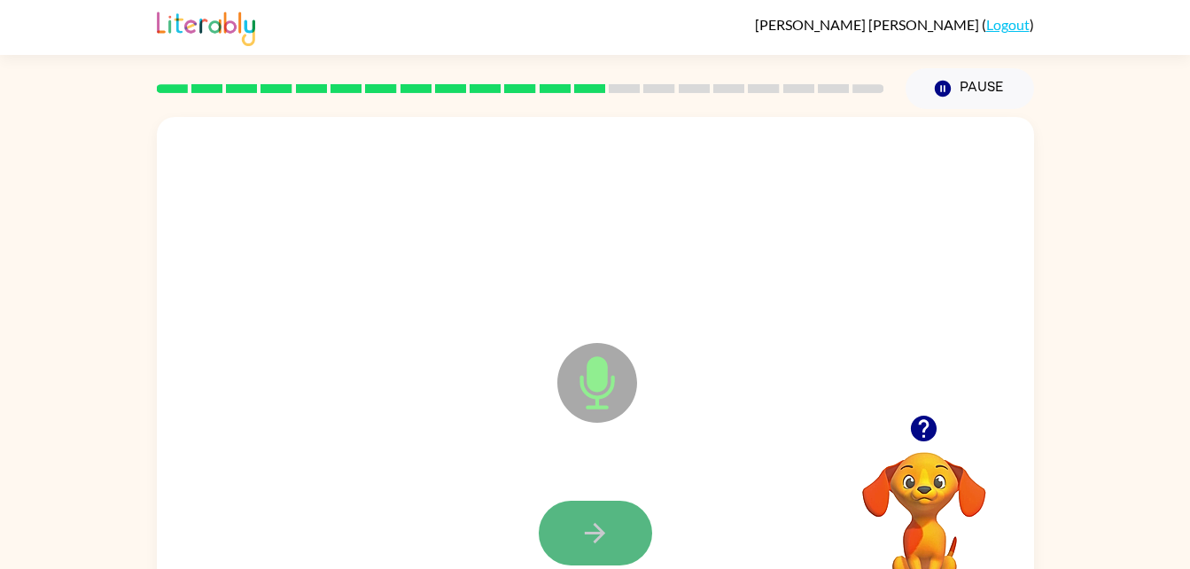
click at [617, 512] on button "button" at bounding box center [595, 533] width 113 height 65
click at [617, 510] on button "button" at bounding box center [595, 533] width 113 height 65
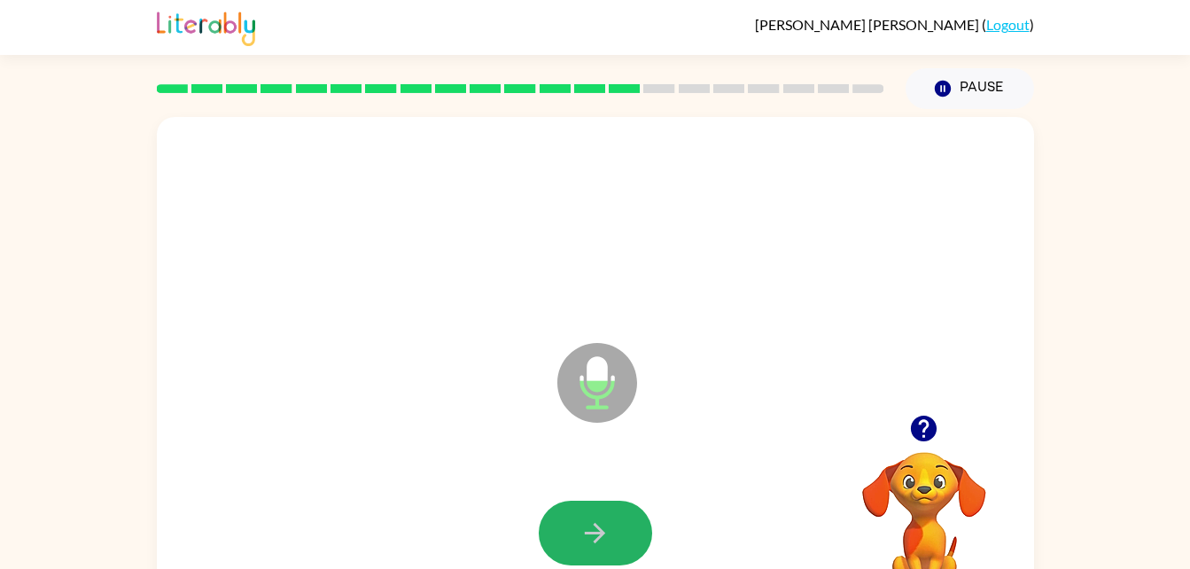
click at [618, 513] on button "button" at bounding box center [595, 533] width 113 height 65
click at [606, 515] on button "button" at bounding box center [595, 533] width 113 height 65
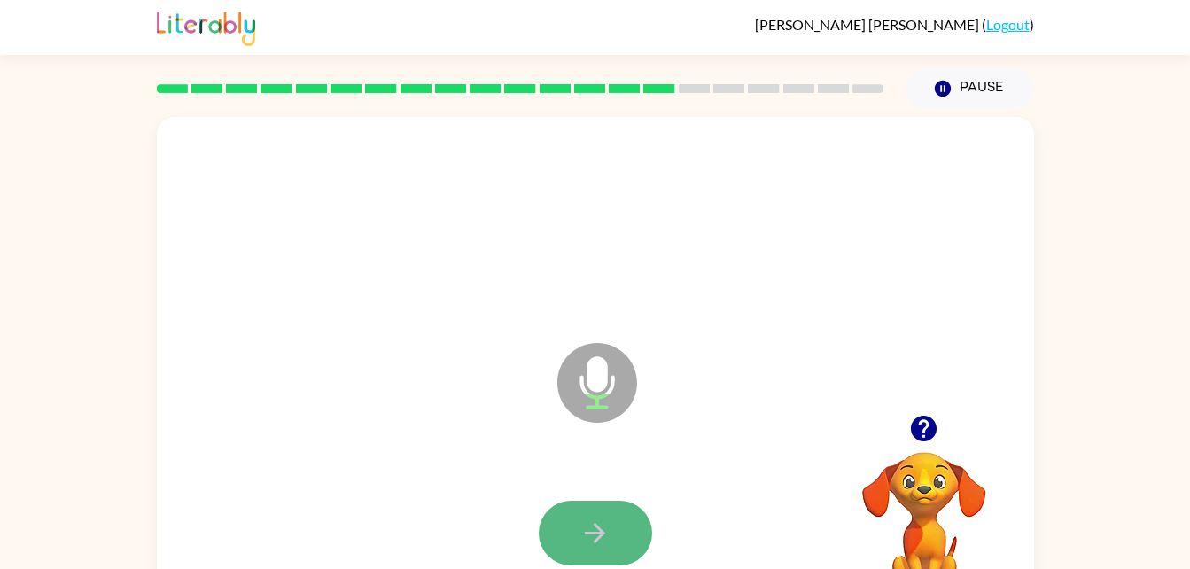
drag, startPoint x: 606, startPoint y: 515, endPoint x: 553, endPoint y: 528, distance: 54.8
click at [553, 528] on button "button" at bounding box center [595, 533] width 113 height 65
click at [549, 515] on button "button" at bounding box center [595, 533] width 113 height 65
click at [625, 522] on button "button" at bounding box center [595, 533] width 113 height 65
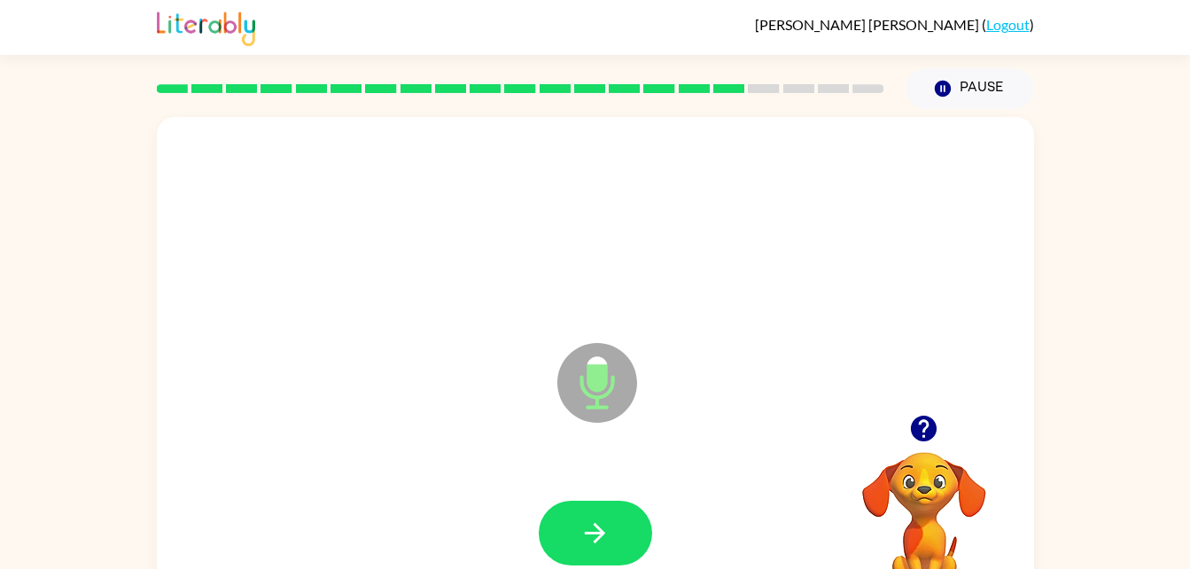
click at [625, 522] on button "button" at bounding box center [595, 533] width 113 height 65
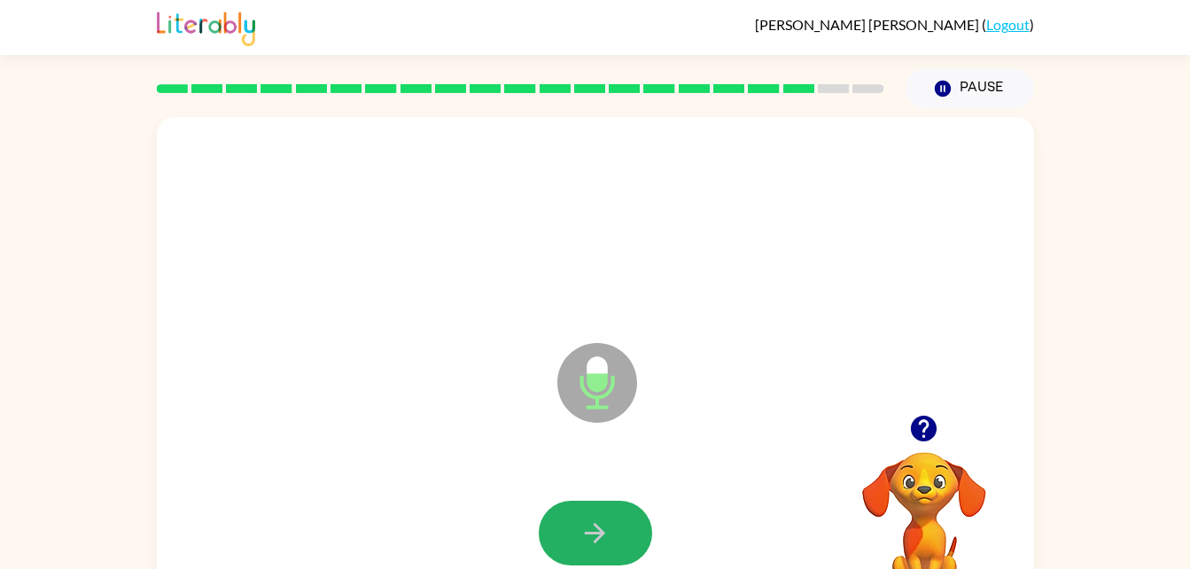
click at [625, 522] on button "button" at bounding box center [595, 533] width 113 height 65
